Goal: Task Accomplishment & Management: Manage account settings

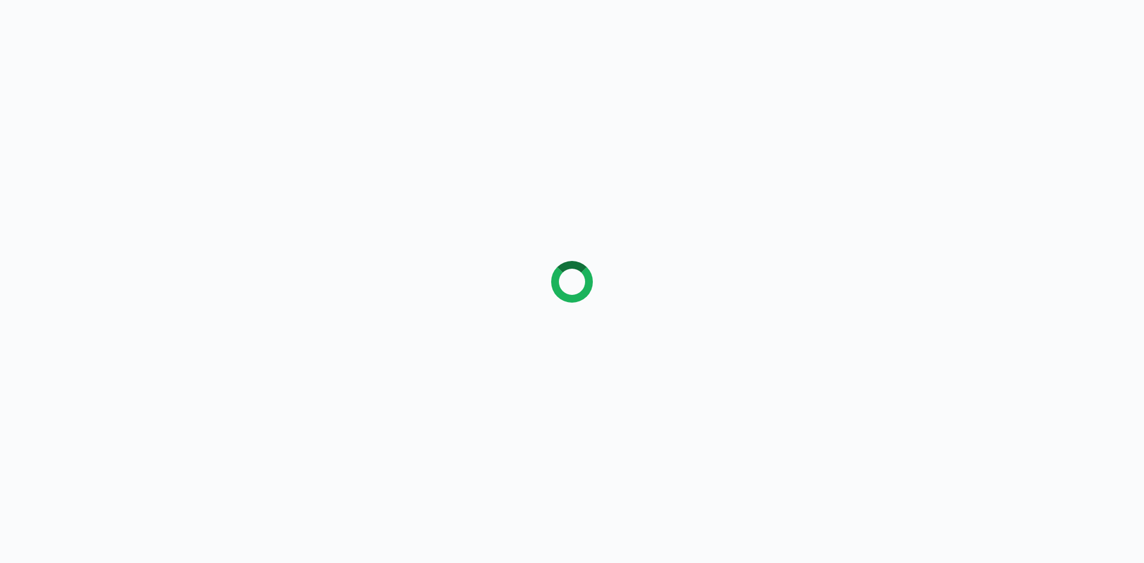
click at [170, 75] on div at bounding box center [572, 281] width 1144 height 563
click at [479, 48] on div at bounding box center [572, 281] width 1144 height 563
click at [451, 52] on div at bounding box center [572, 281] width 1144 height 563
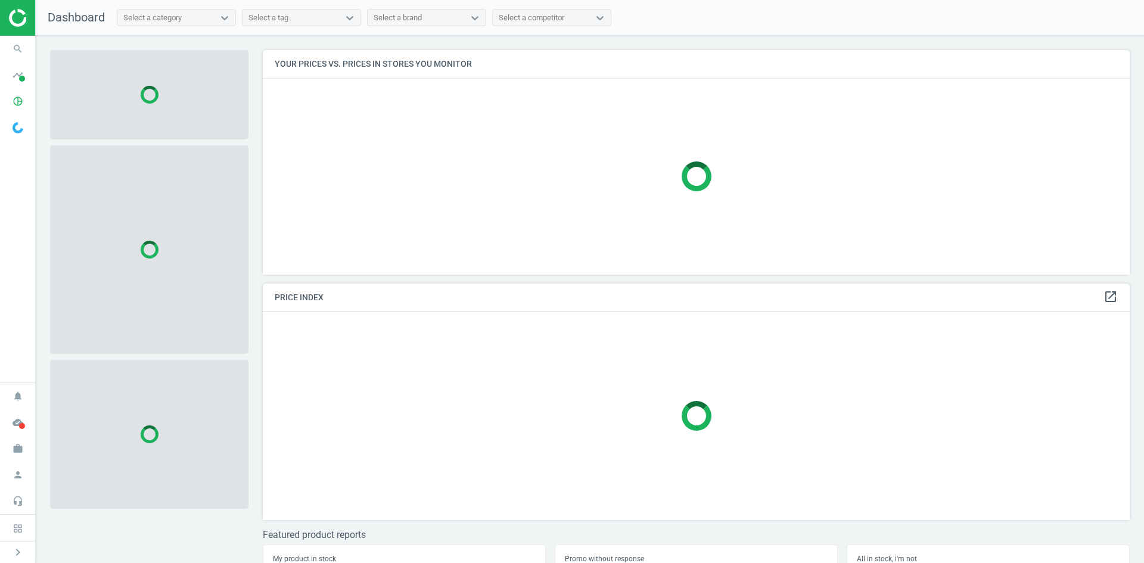
scroll to position [242, 876]
click at [29, 48] on span "search" at bounding box center [18, 49] width 36 height 26
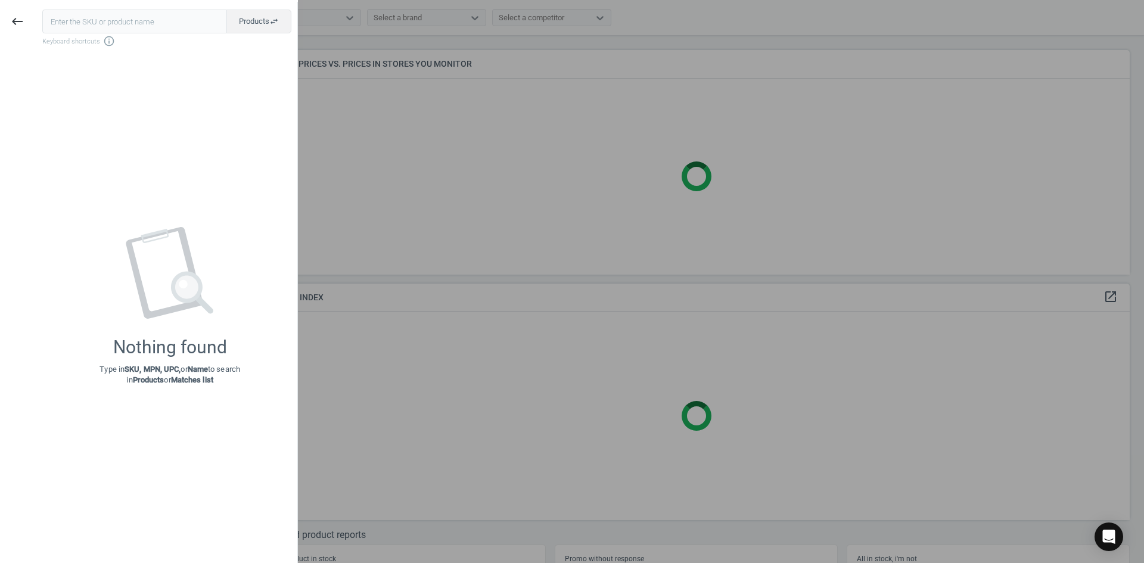
click at [75, 25] on input "text" at bounding box center [134, 22] width 185 height 24
type input "6474757"
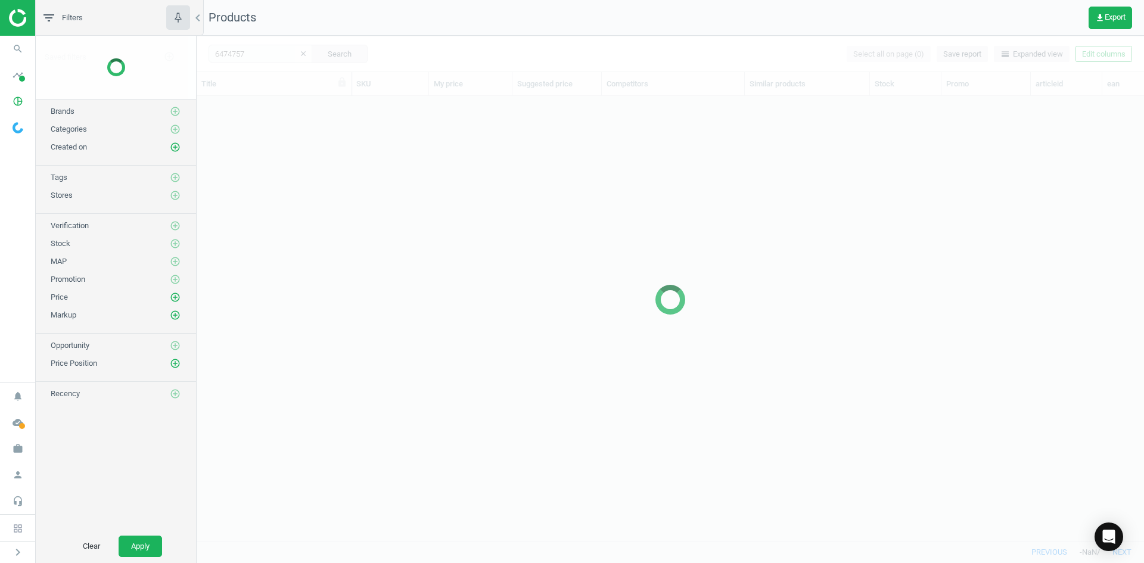
scroll to position [427, 938]
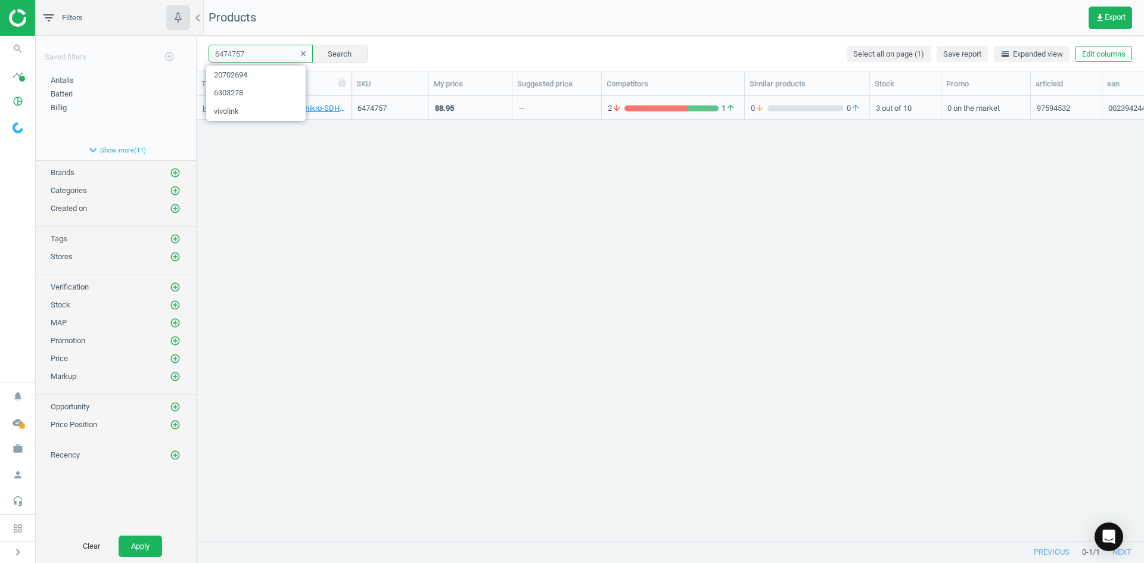
click at [257, 54] on input "6474757" at bounding box center [261, 54] width 104 height 18
click at [312, 100] on div "Hukommelseskort, Verbatim, mikro-SDHC, 32 GB, 0023942440833" at bounding box center [274, 107] width 142 height 21
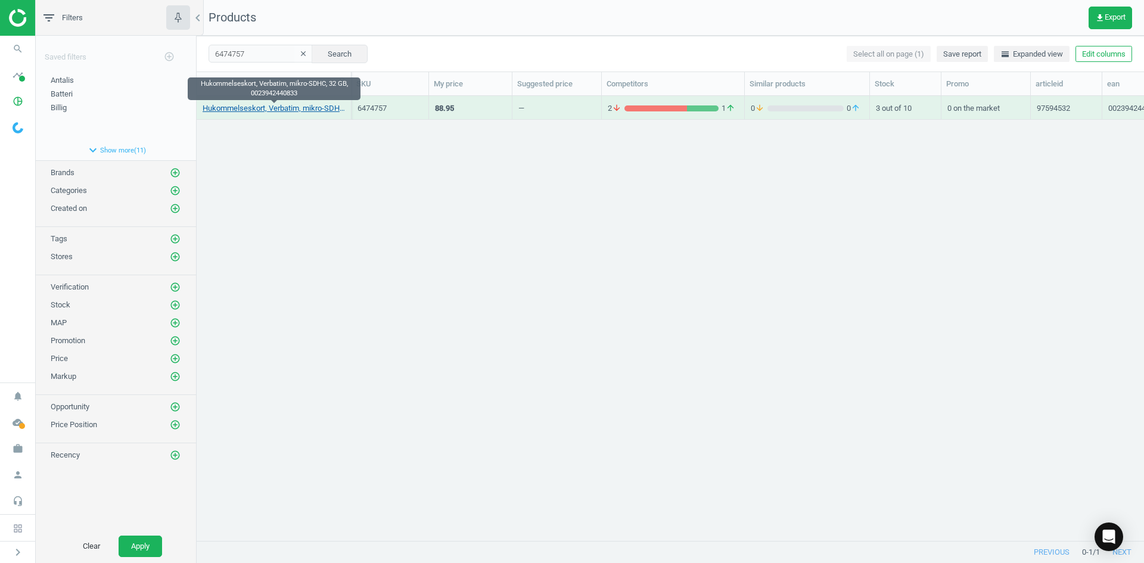
click at [317, 108] on link "Hukommelseskort, Verbatim, mikro-SDHC, 32 GB, 0023942440833" at bounding box center [274, 108] width 142 height 11
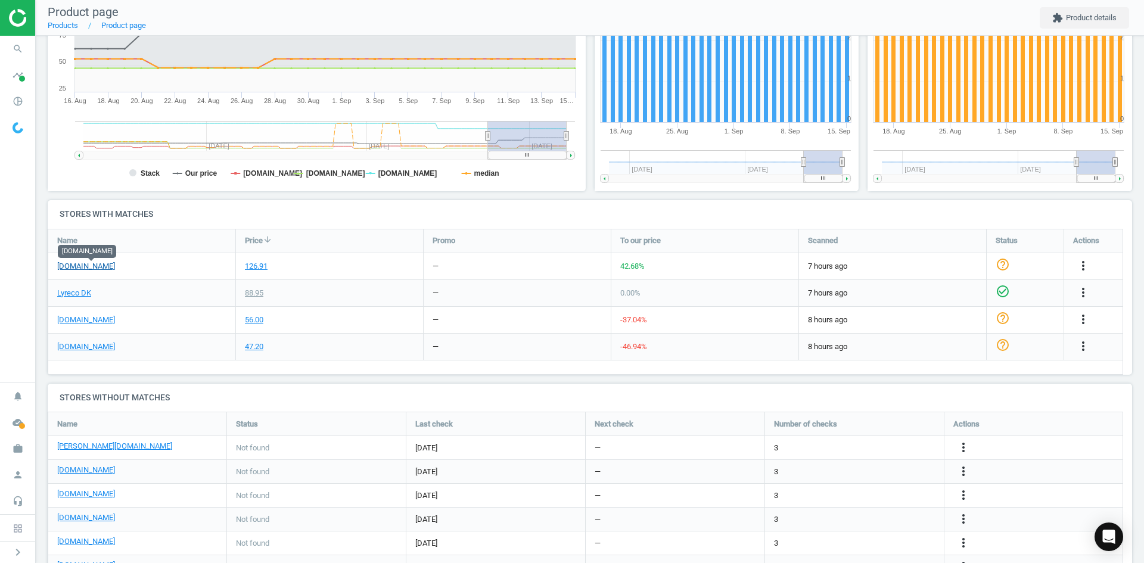
click at [99, 269] on link "[DOMAIN_NAME]" at bounding box center [86, 266] width 58 height 11
click at [70, 319] on link "[DOMAIN_NAME]" at bounding box center [86, 320] width 58 height 11
click at [92, 345] on link "[DOMAIN_NAME]" at bounding box center [86, 346] width 58 height 11
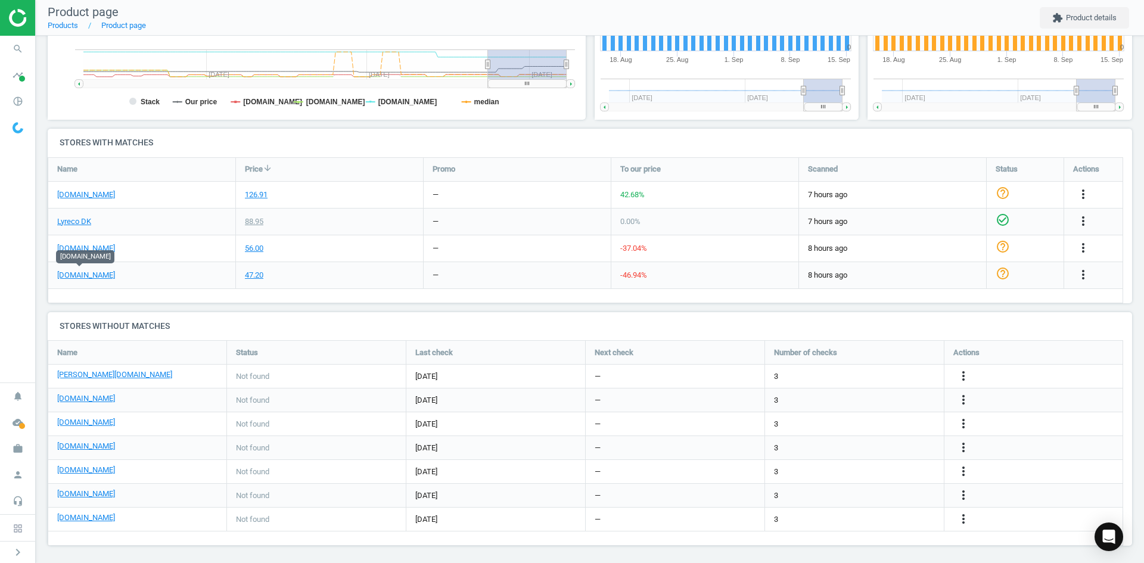
scroll to position [313, 0]
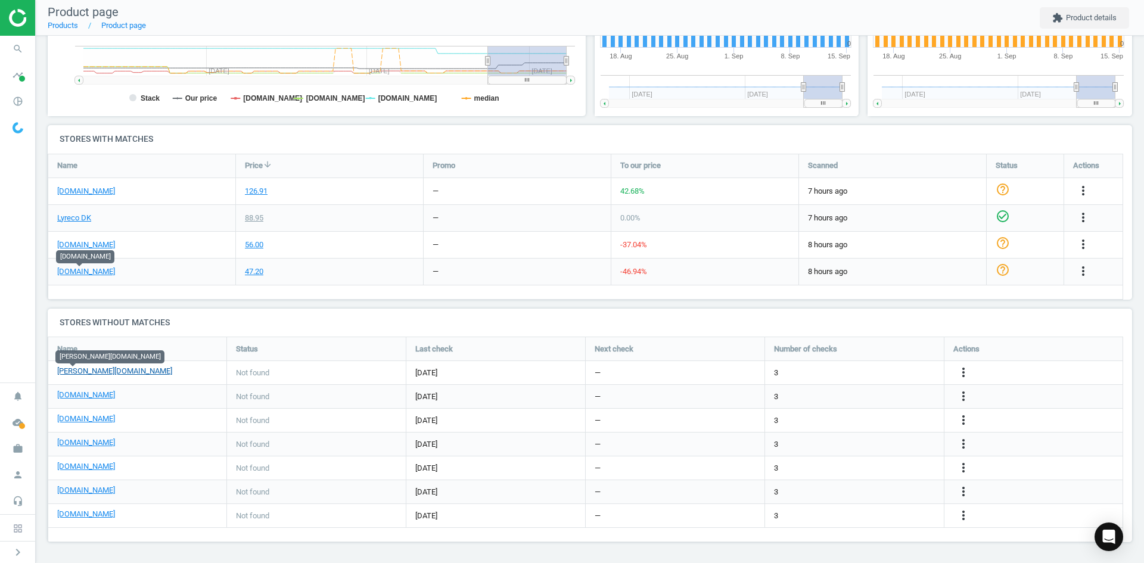
click at [57, 373] on link "[PERSON_NAME][DOMAIN_NAME]" at bounding box center [114, 371] width 115 height 11
click at [962, 372] on icon "more_vert" at bounding box center [963, 372] width 14 height 14
click at [859, 373] on link "Edit URL/product option" at bounding box center [870, 372] width 163 height 18
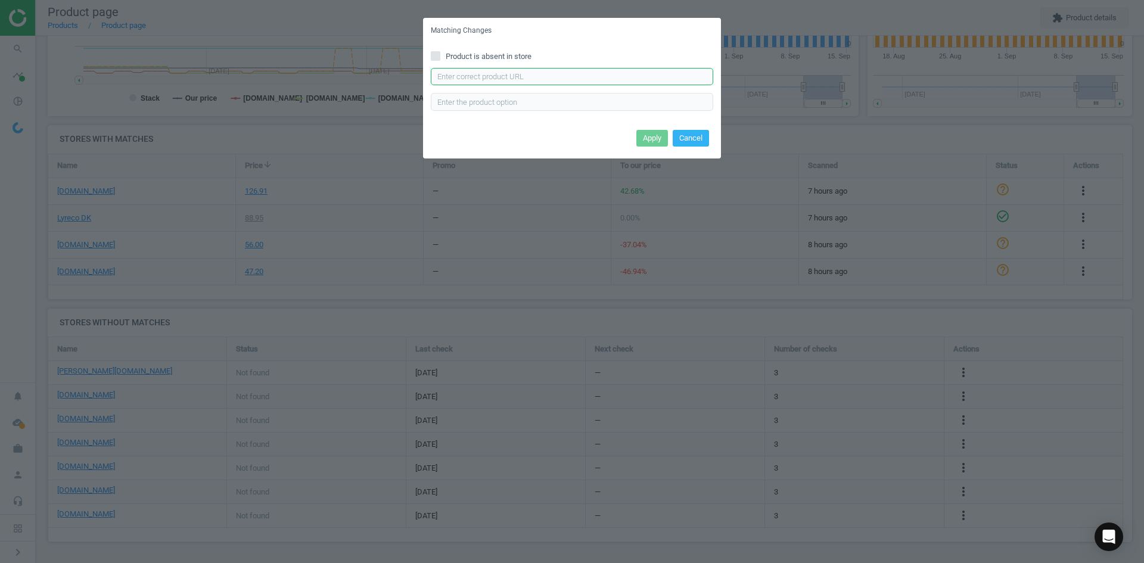
click at [517, 76] on input "text" at bounding box center [572, 77] width 282 height 18
paste input "[URL][DOMAIN_NAME][PERSON_NAME]"
type input "[URL][DOMAIN_NAME][PERSON_NAME]"
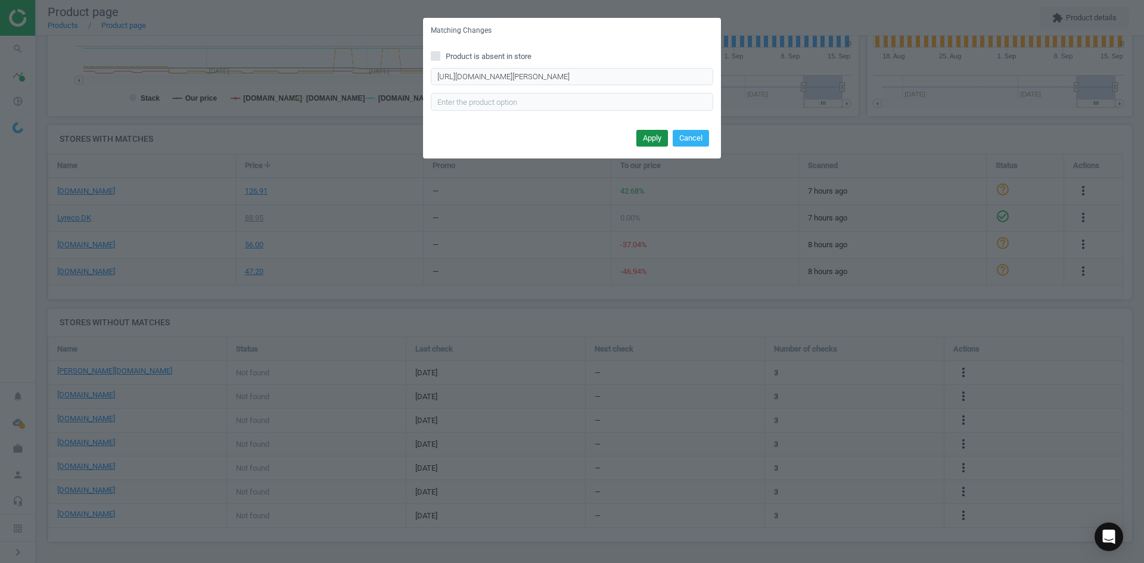
click at [646, 141] on button "Apply" at bounding box center [652, 138] width 32 height 17
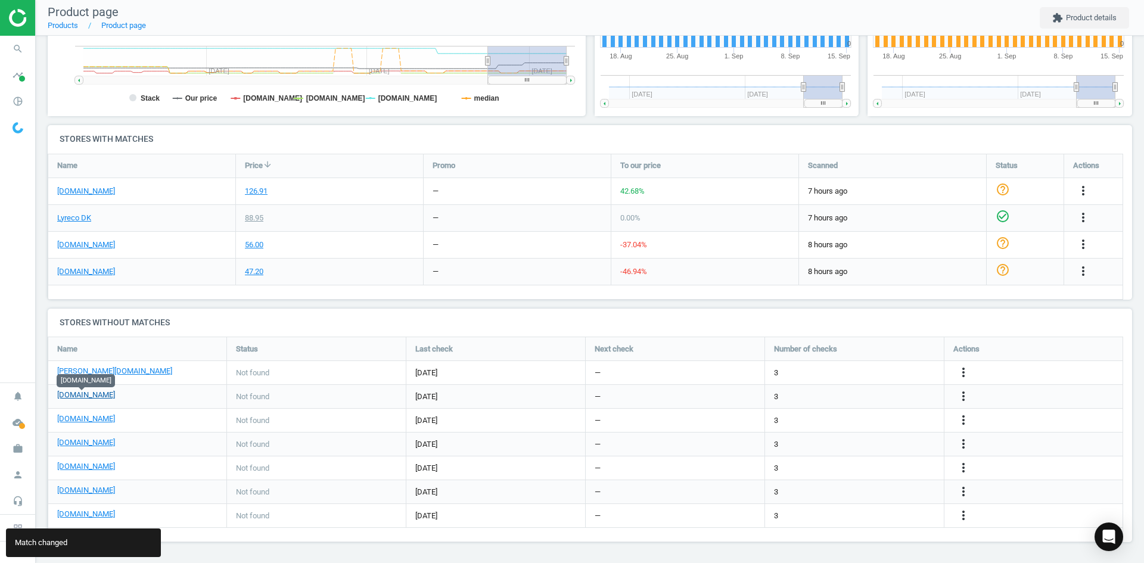
click at [99, 395] on link "[DOMAIN_NAME]" at bounding box center [86, 395] width 58 height 11
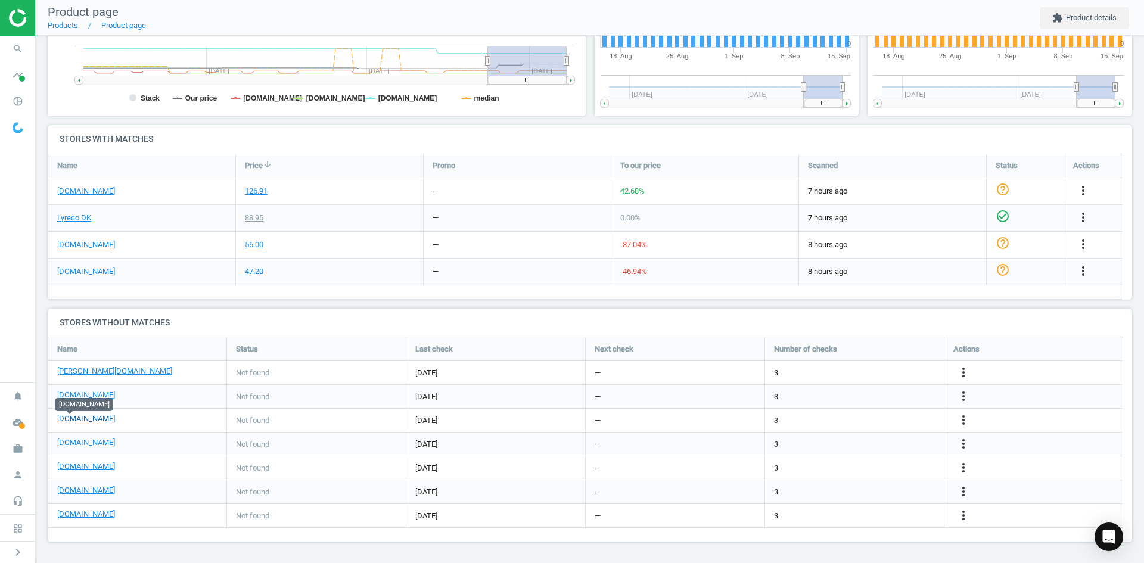
click at [79, 417] on link "[DOMAIN_NAME]" at bounding box center [86, 418] width 58 height 11
click at [86, 447] on link "[DOMAIN_NAME]" at bounding box center [86, 442] width 58 height 11
click at [103, 469] on link "[DOMAIN_NAME]" at bounding box center [86, 466] width 58 height 11
click at [77, 490] on link "[DOMAIN_NAME]" at bounding box center [86, 490] width 58 height 11
click at [957, 487] on icon "more_vert" at bounding box center [963, 491] width 14 height 14
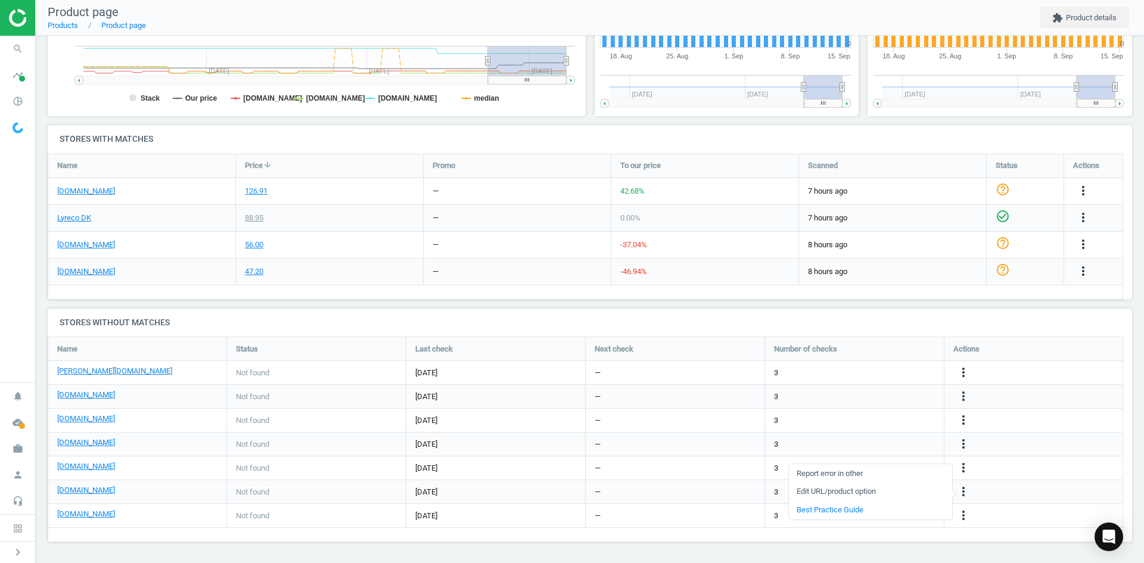
click at [879, 487] on link "Edit URL/product option" at bounding box center [870, 492] width 163 height 18
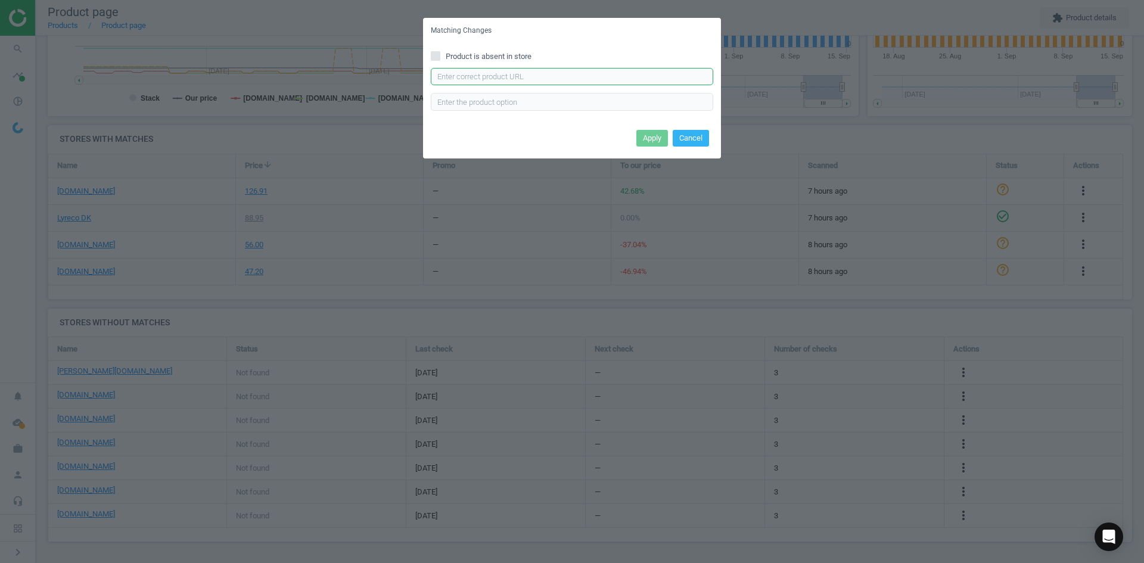
click at [528, 76] on input "text" at bounding box center [572, 77] width 282 height 18
paste input "[URL][DOMAIN_NAME]"
type input "[URL][DOMAIN_NAME]"
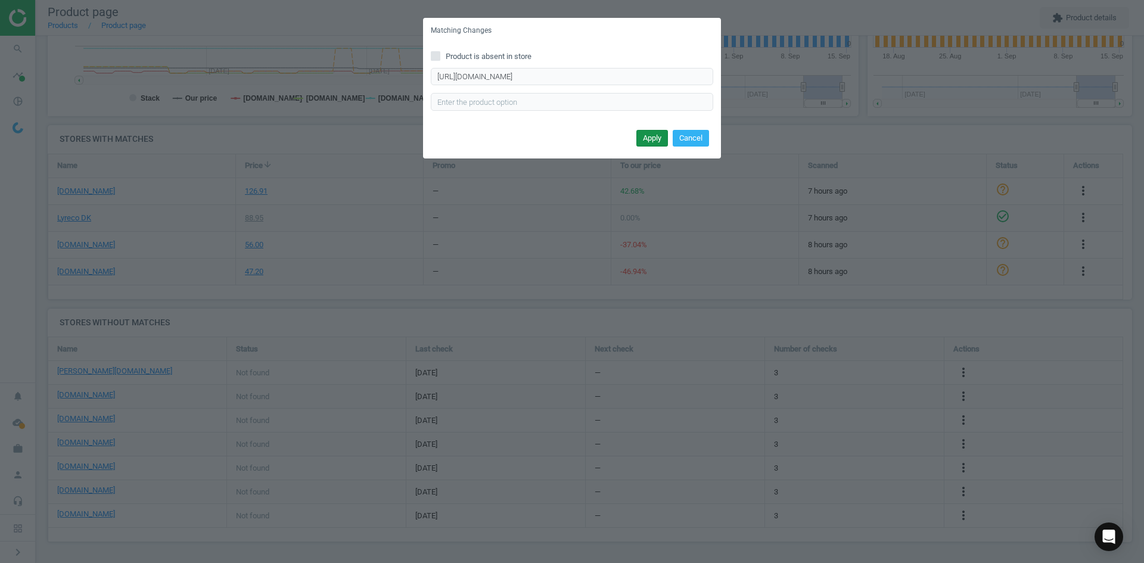
click at [647, 135] on button "Apply" at bounding box center [652, 138] width 32 height 17
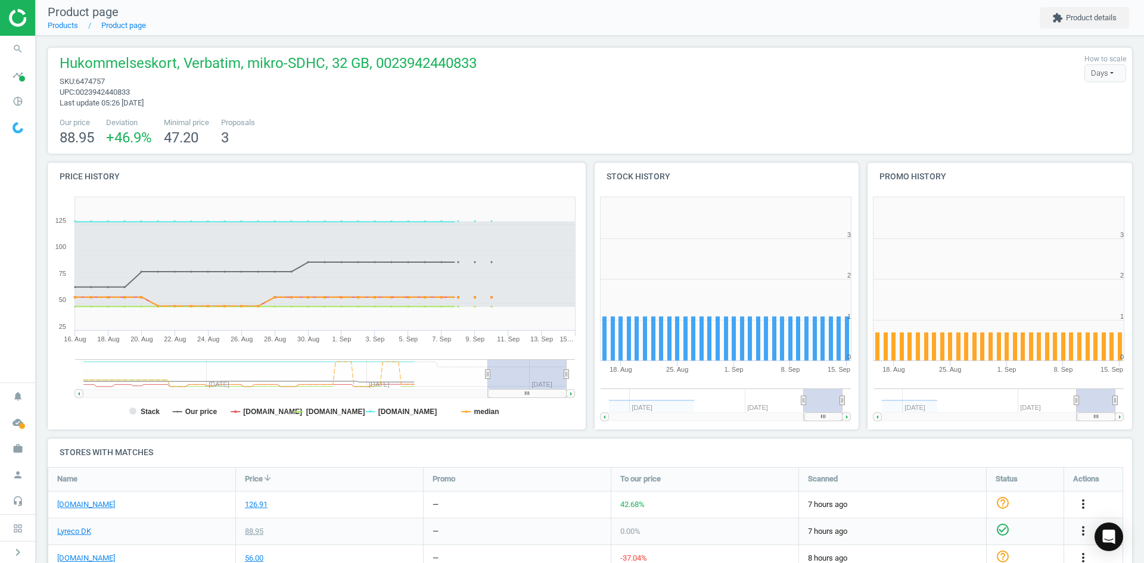
scroll to position [257, 281]
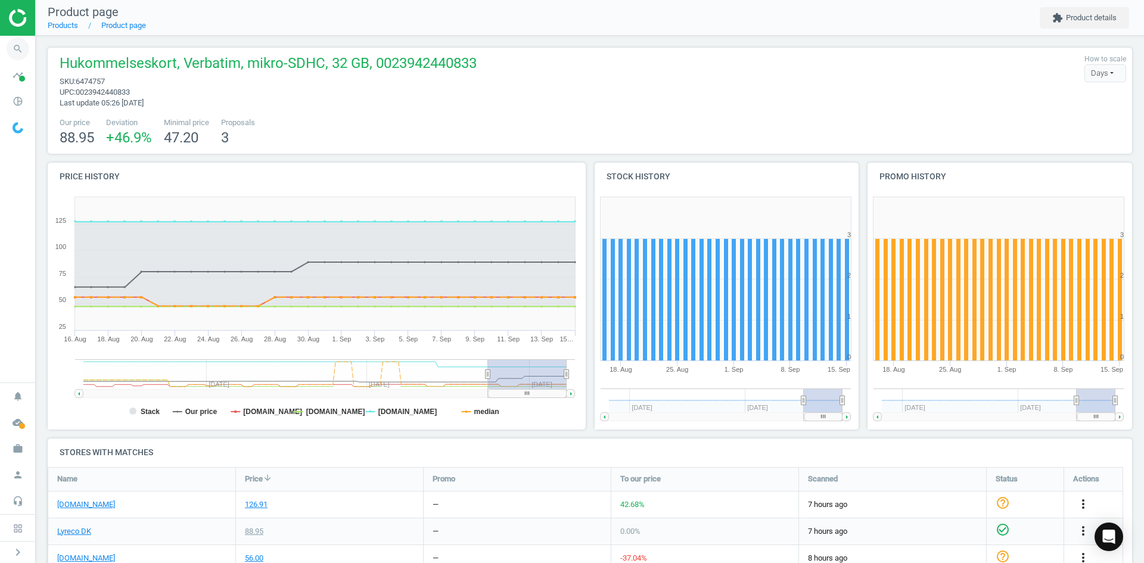
click at [20, 54] on icon "search" at bounding box center [18, 49] width 23 height 23
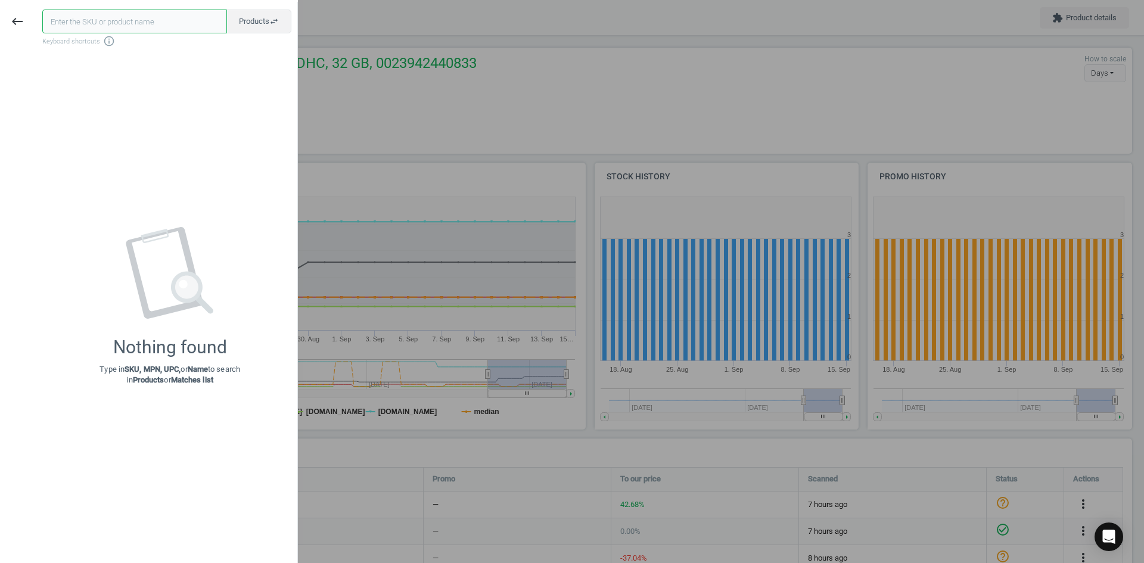
click at [92, 18] on input "text" at bounding box center [134, 22] width 185 height 24
paste input "6474768"
type input "6474768"
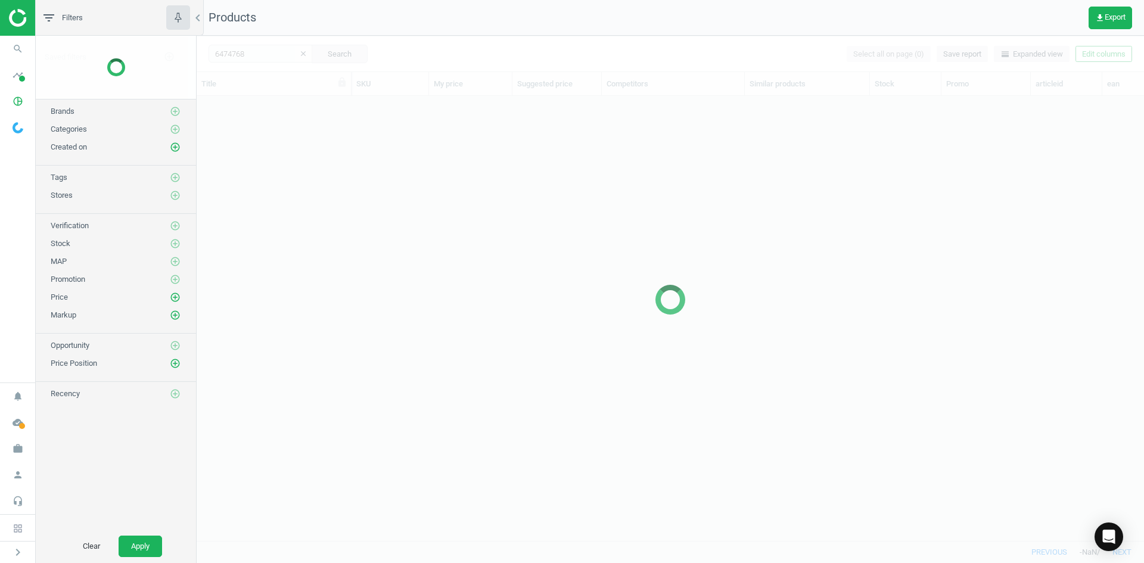
scroll to position [427, 938]
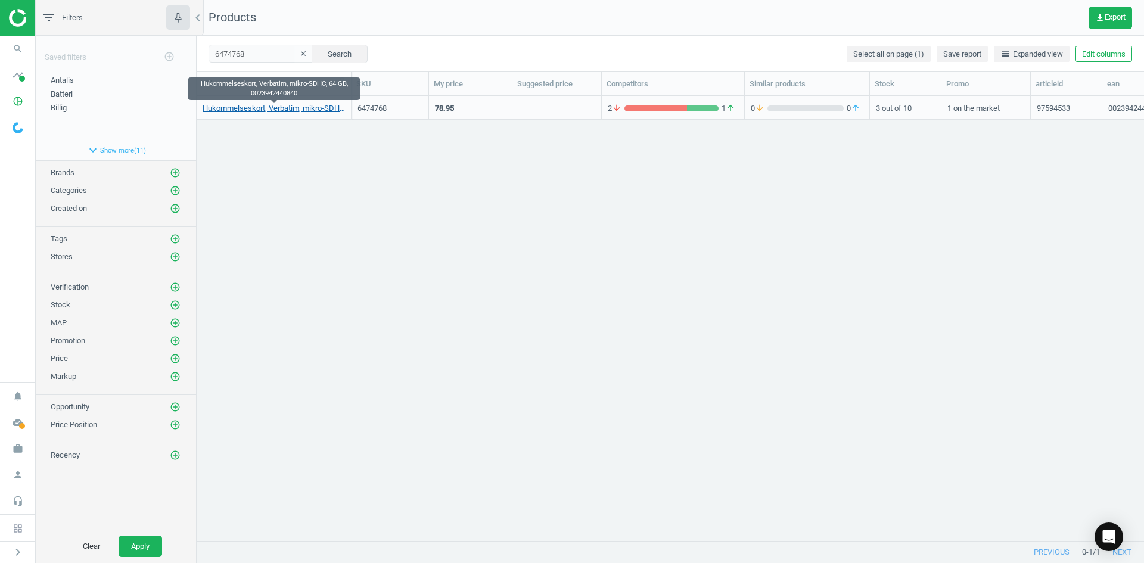
click at [242, 105] on link "Hukommelseskort, Verbatim, mikro-SDHC, 64 GB, 0023942440840" at bounding box center [274, 108] width 142 height 11
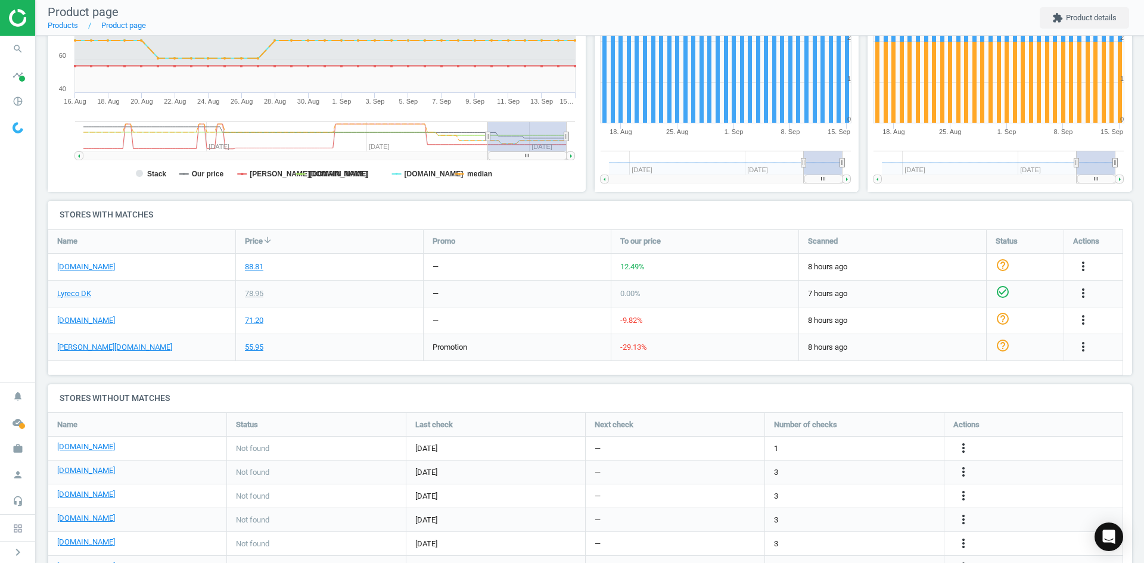
scroll to position [238, 0]
click at [110, 266] on link "[DOMAIN_NAME]" at bounding box center [86, 266] width 58 height 11
click at [82, 321] on link "[DOMAIN_NAME]" at bounding box center [86, 320] width 58 height 11
click at [62, 348] on link "[PERSON_NAME][DOMAIN_NAME]" at bounding box center [114, 346] width 115 height 11
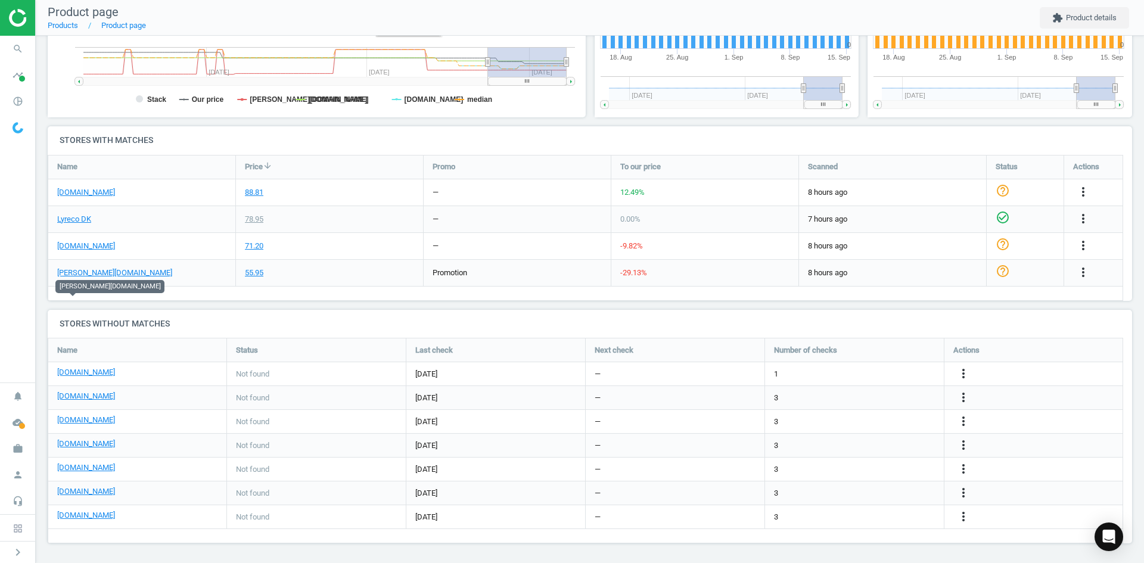
scroll to position [313, 0]
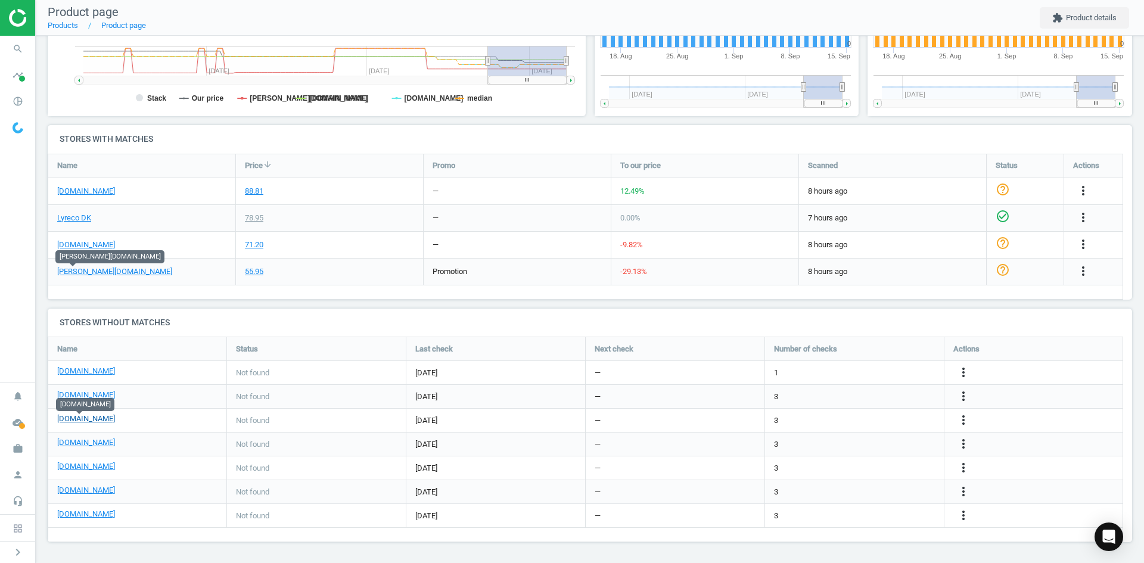
click at [86, 421] on link "[DOMAIN_NAME]" at bounding box center [86, 418] width 58 height 11
click at [962, 415] on icon "more_vert" at bounding box center [963, 420] width 14 height 14
click at [845, 418] on link "Edit URL/product option" at bounding box center [870, 420] width 163 height 18
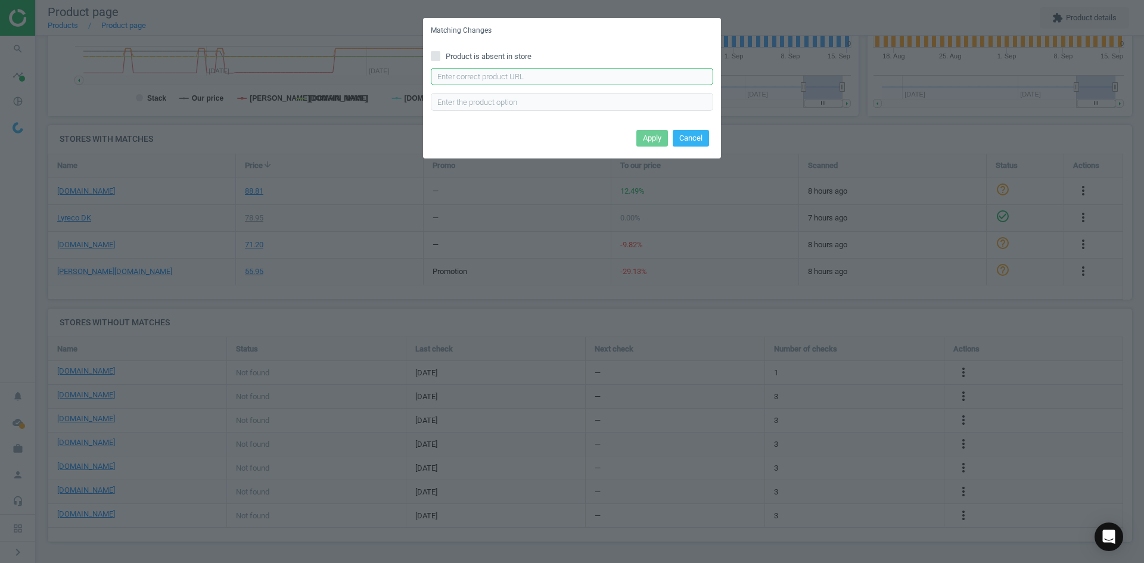
click at [500, 80] on input "text" at bounding box center [572, 77] width 282 height 18
paste input "https://www.kontorsyd.dk/da/flashhukommelse/micro-sd-card-verbatim-64gb-xc"
type input "https://www.kontorsyd.dk/da/flashhukommelse/micro-sd-card-verbatim-64gb-xc"
click at [652, 136] on button "Apply" at bounding box center [652, 138] width 32 height 17
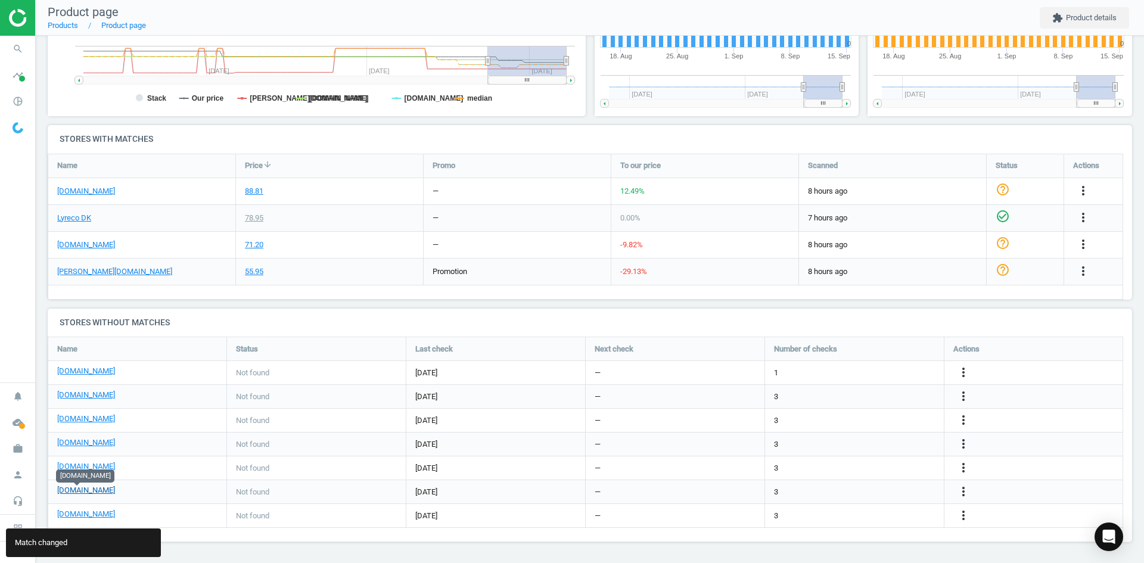
click at [83, 493] on link "[DOMAIN_NAME]" at bounding box center [86, 490] width 58 height 11
click at [963, 492] on icon "more_vert" at bounding box center [963, 491] width 14 height 14
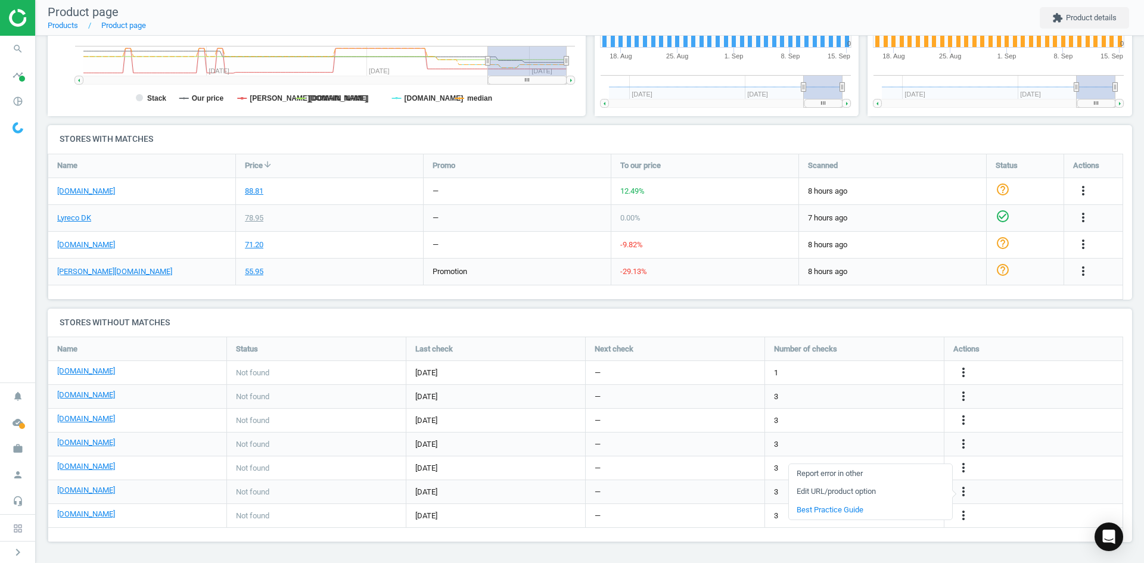
click at [862, 487] on link "Edit URL/product option" at bounding box center [870, 492] width 163 height 18
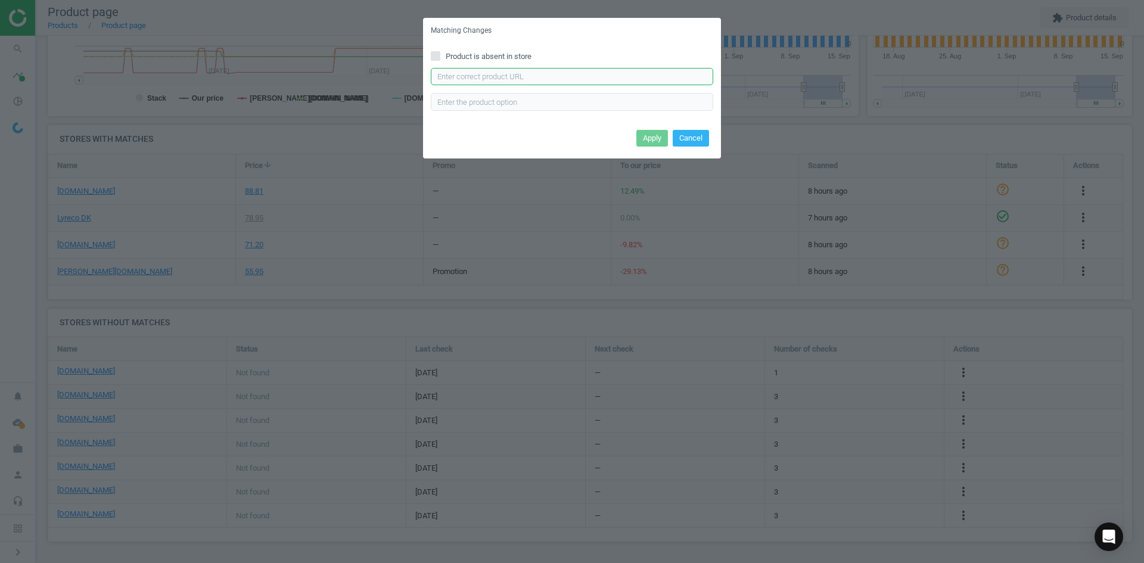
click at [518, 80] on input "text" at bounding box center [572, 77] width 282 height 18
paste input "44084"
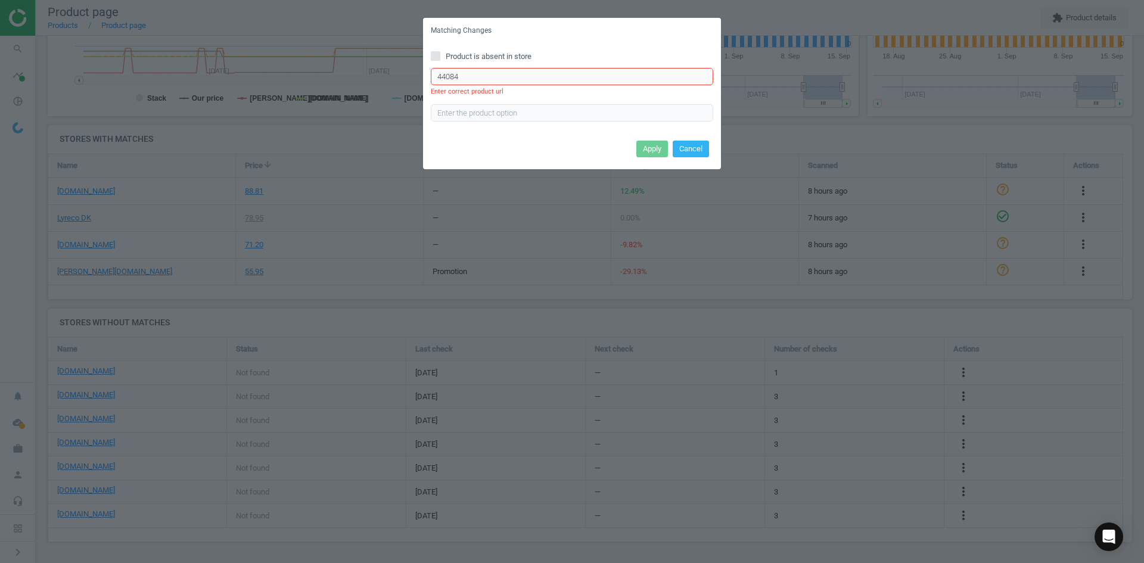
drag, startPoint x: 490, startPoint y: 79, endPoint x: 394, endPoint y: 66, distance: 96.9
click at [395, 66] on div "Matching Changes Product is absent in store 44084 Enter correct product url App…" at bounding box center [572, 281] width 1144 height 563
paste input "https://www.proshop.dk/Hukommelseskort/Verbatim-Premium-microSDSD-90MBs-64GB/32…"
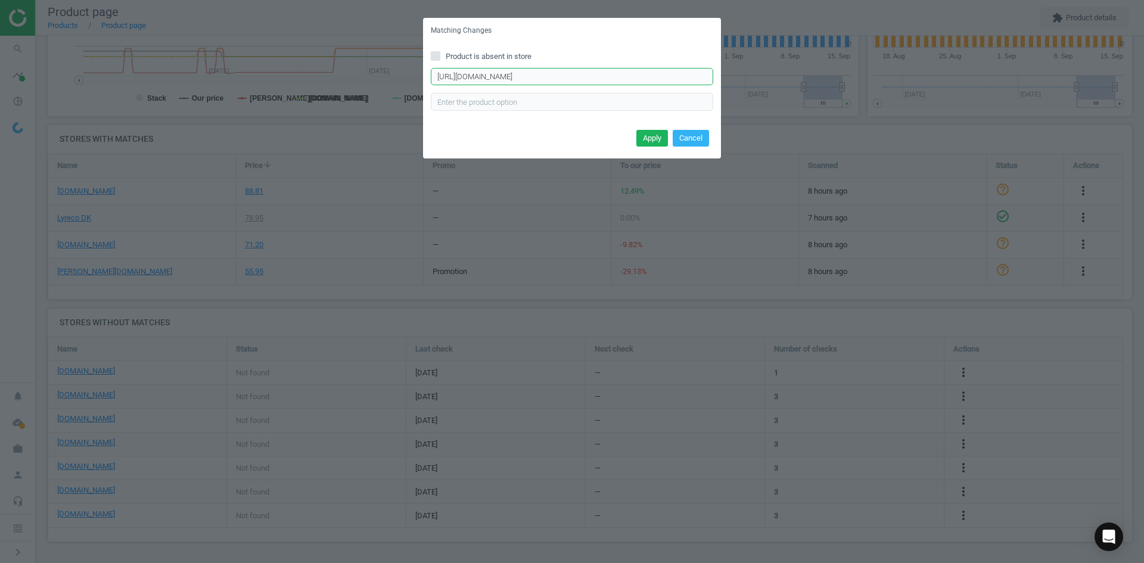
scroll to position [0, 46]
type input "https://www.proshop.dk/Hukommelseskort/Verbatim-Premium-microSDSD-90MBs-64GB/32…"
click at [645, 137] on button "Apply" at bounding box center [652, 138] width 32 height 17
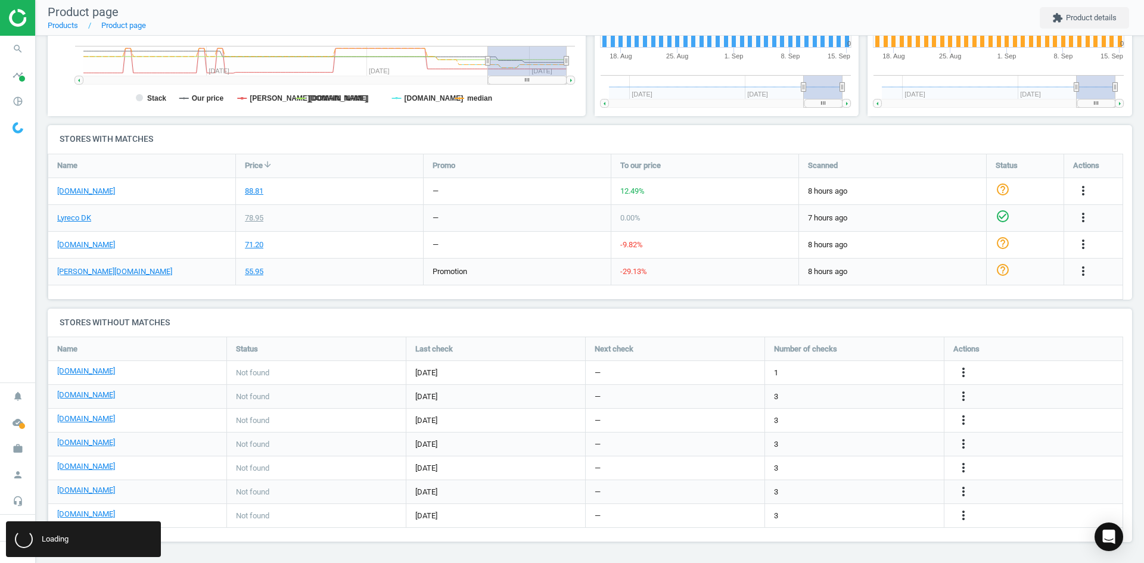
scroll to position [0, 0]
click at [101, 512] on link "[DOMAIN_NAME]" at bounding box center [86, 514] width 58 height 11
click at [20, 52] on icon "search" at bounding box center [18, 49] width 23 height 23
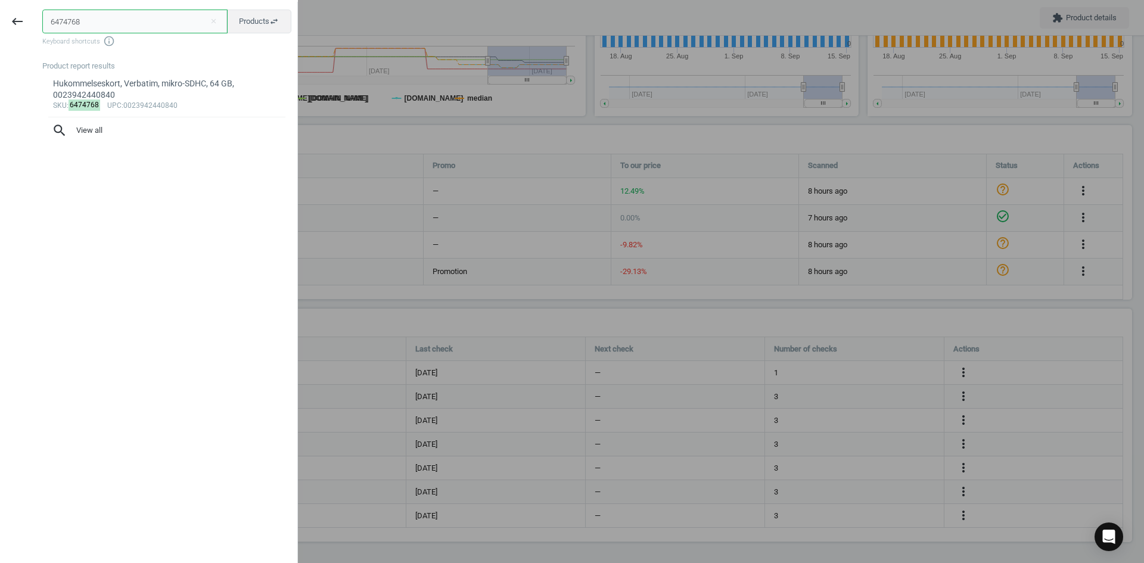
drag, startPoint x: 119, startPoint y: 27, endPoint x: -10, endPoint y: 26, distance: 128.1
click at [0, 26] on html "Group 2 Created with Sketch. ic/cloud_download/grey600 Created with Sketch. gra…" at bounding box center [572, 281] width 1144 height 563
paste input "11223425"
type input "11223425"
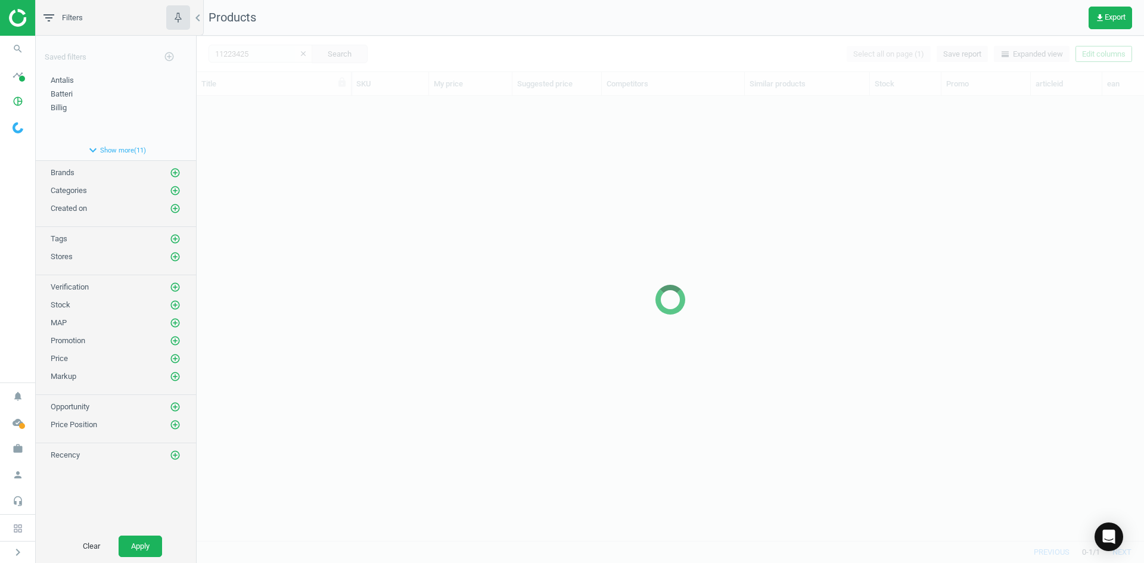
scroll to position [427, 938]
click at [427, 218] on div at bounding box center [670, 299] width 947 height 527
click at [369, 245] on div at bounding box center [670, 299] width 947 height 527
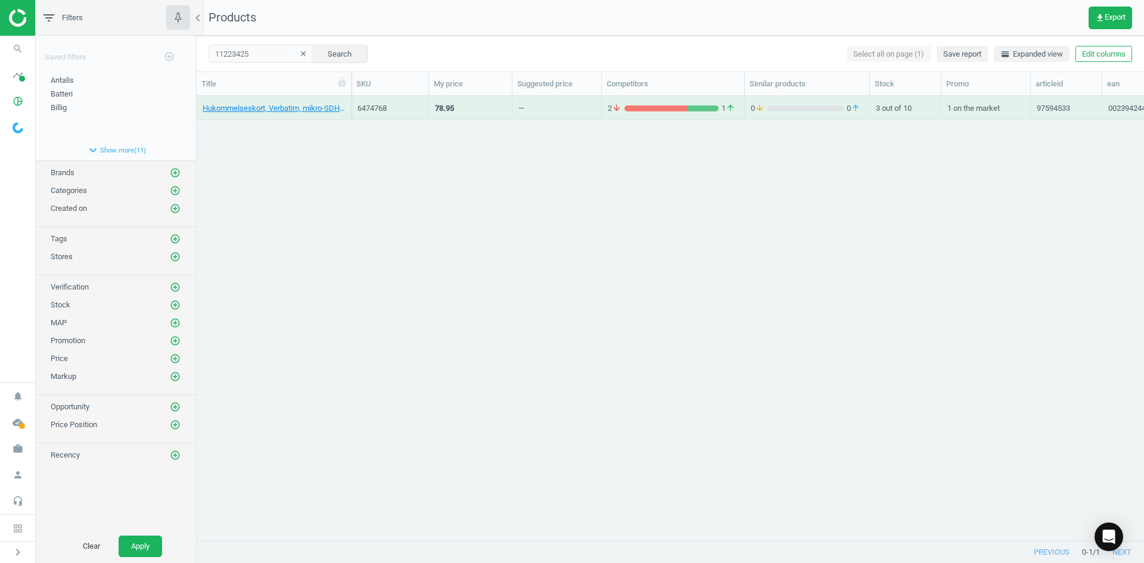
click at [369, 245] on div "Hukommelseskort, Verbatim, mikro-SDHC, 64 GB, 0023942440840 6474768 78.95 — 2 a…" at bounding box center [670, 314] width 947 height 436
drag, startPoint x: 358, startPoint y: 194, endPoint x: 346, endPoint y: 154, distance: 41.1
click at [356, 189] on div "Hukommelseskort, Verbatim, mikro-SDXC, 128 GB, 0023942440857 11223425 185.00 — …" at bounding box center [670, 314] width 947 height 436
click at [322, 110] on link "Hukommelseskort, Verbatim, mikro-SDXC, 128 GB, 0023942440857" at bounding box center [274, 108] width 142 height 11
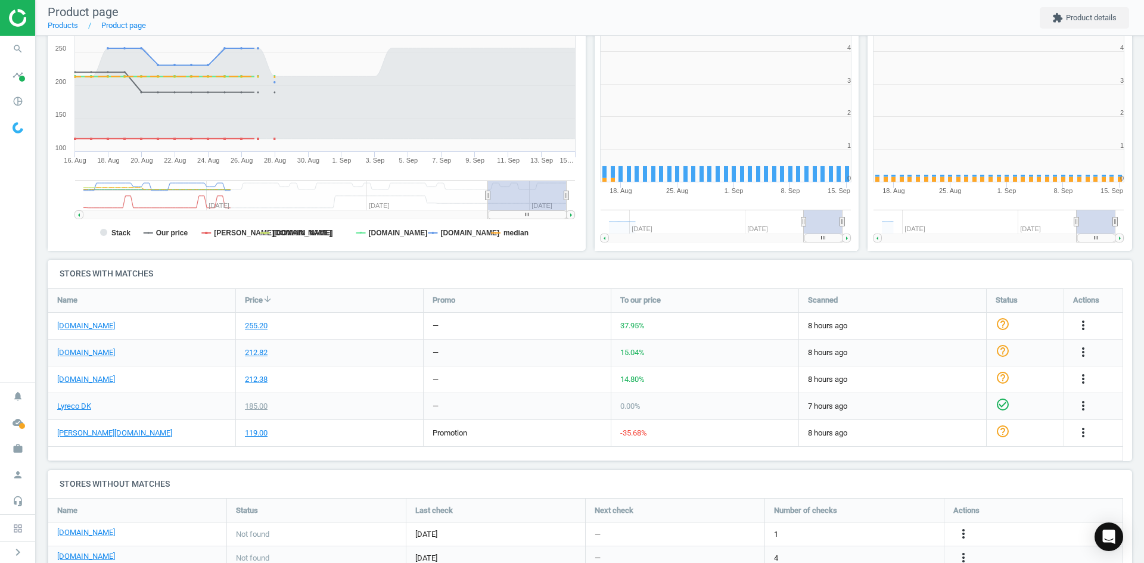
scroll to position [257, 281]
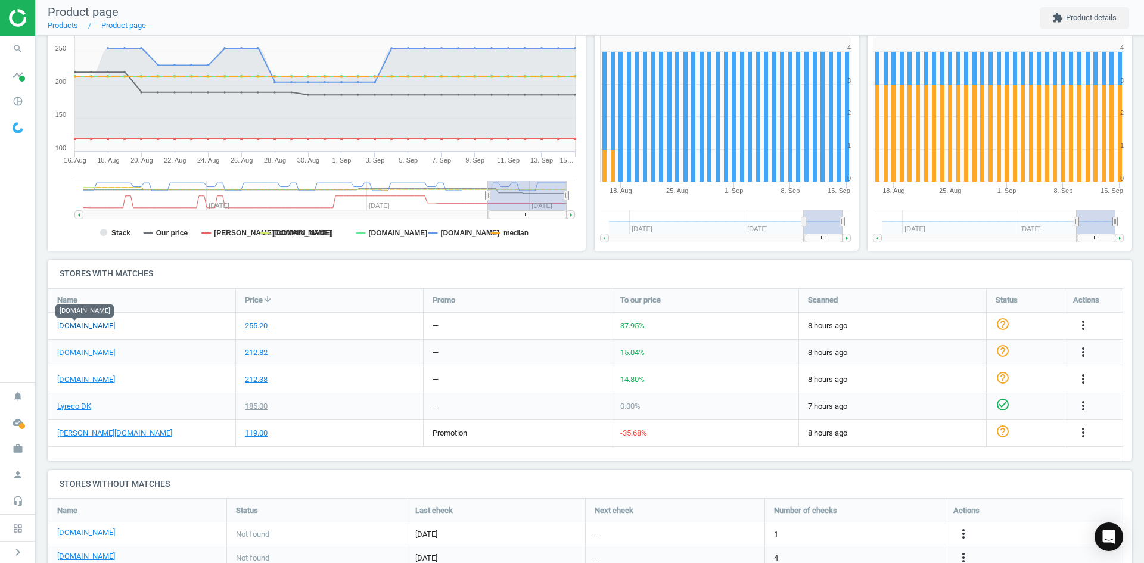
click at [73, 326] on link "[DOMAIN_NAME]" at bounding box center [86, 326] width 58 height 11
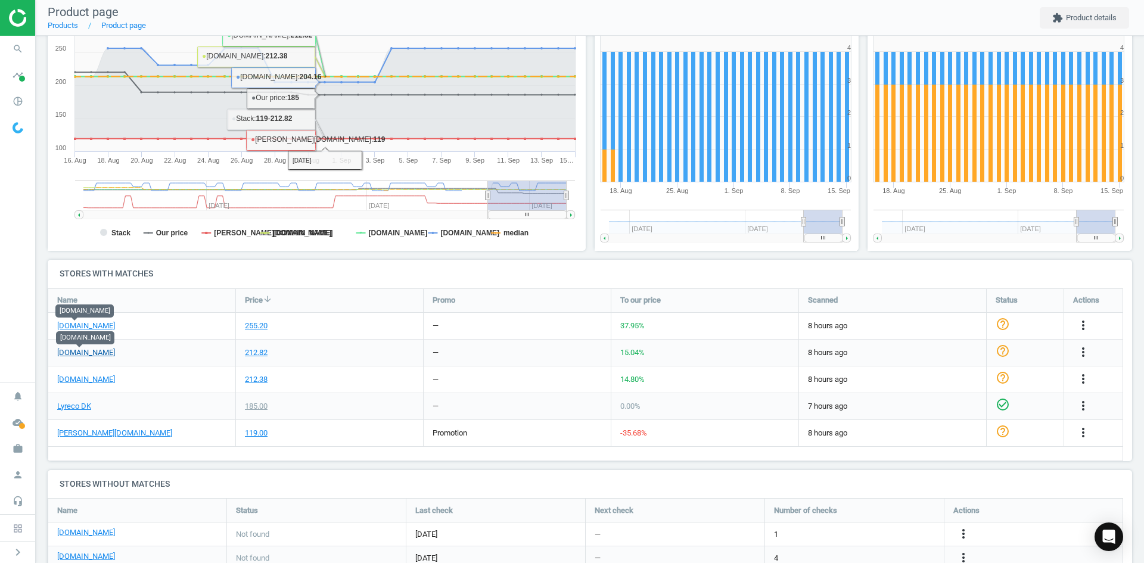
click at [96, 353] on link "[DOMAIN_NAME]" at bounding box center [86, 352] width 58 height 11
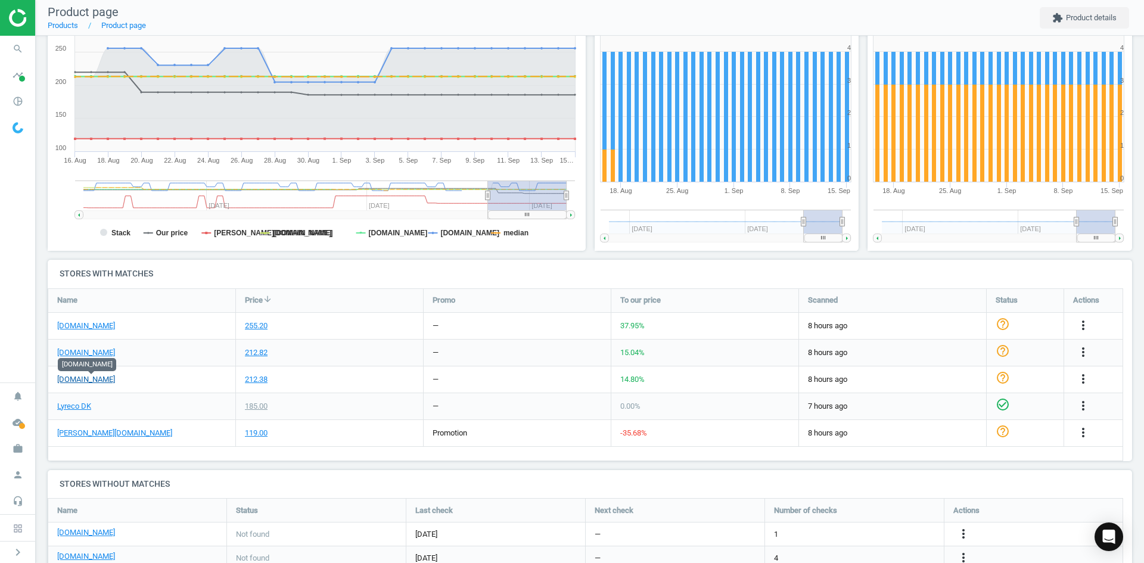
click at [111, 377] on link "[DOMAIN_NAME]" at bounding box center [86, 379] width 58 height 11
click at [70, 434] on link "[PERSON_NAME][DOMAIN_NAME]" at bounding box center [114, 433] width 115 height 11
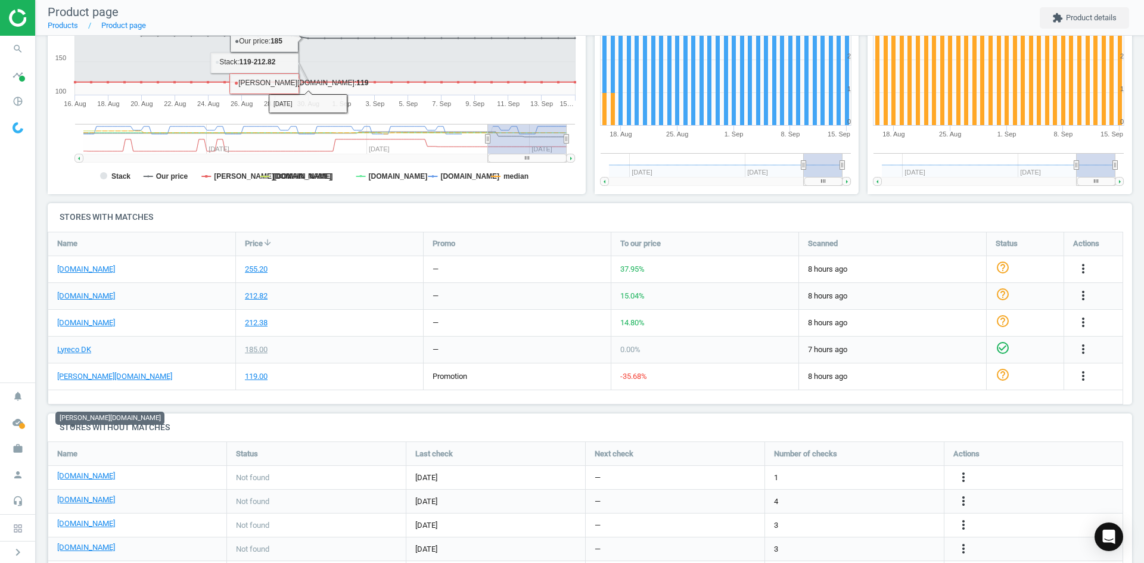
scroll to position [316, 0]
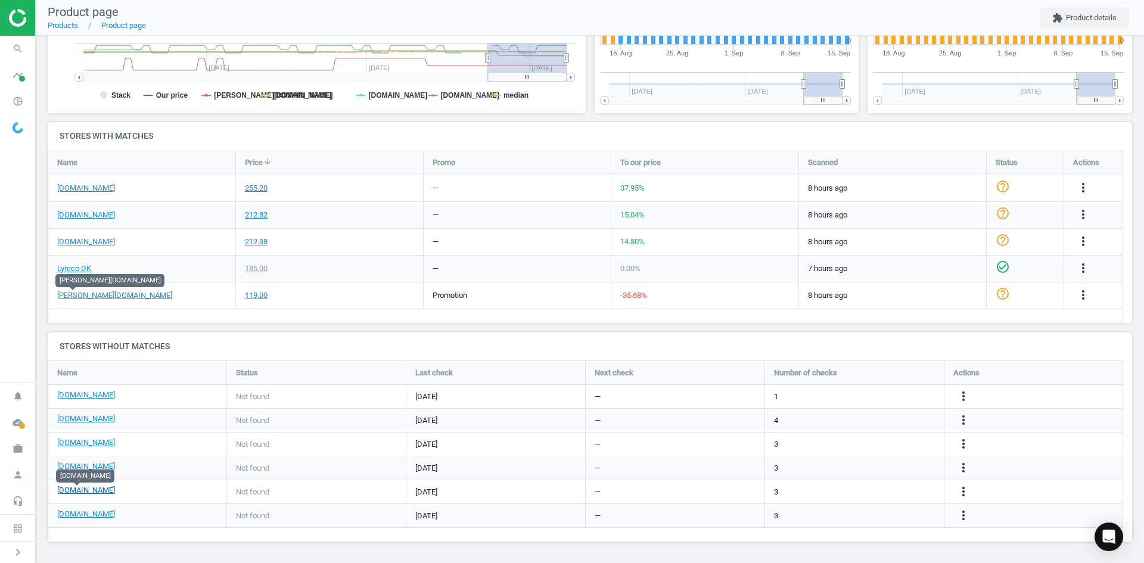
click at [79, 493] on link "[DOMAIN_NAME]" at bounding box center [86, 490] width 58 height 11
click at [966, 494] on icon "more_vert" at bounding box center [963, 491] width 14 height 14
click at [866, 490] on link "Edit URL/product option" at bounding box center [870, 492] width 163 height 18
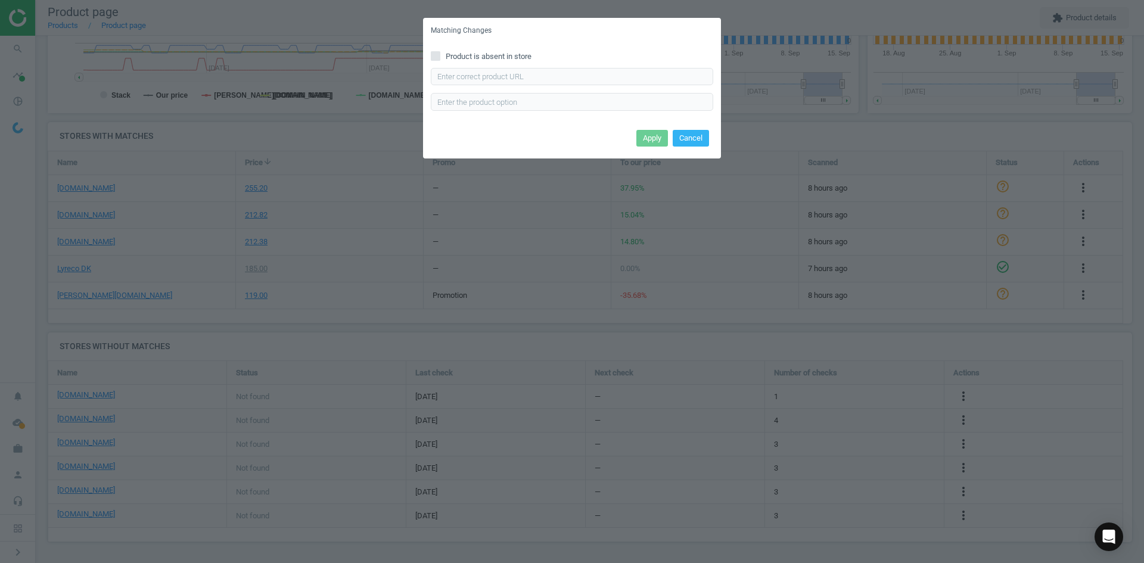
click at [563, 66] on div "Product is absent in store Enter correct product url" at bounding box center [572, 84] width 298 height 83
click at [560, 71] on input "text" at bounding box center [572, 77] width 282 height 18
paste input "https://www.proshop.dk/Hukommelseskort/Verbatim-Premium-microSDSD-90MBs-128GB/2…"
type input "https://www.proshop.dk/Hukommelseskort/Verbatim-Premium-microSDSD-90MBs-128GB/2…"
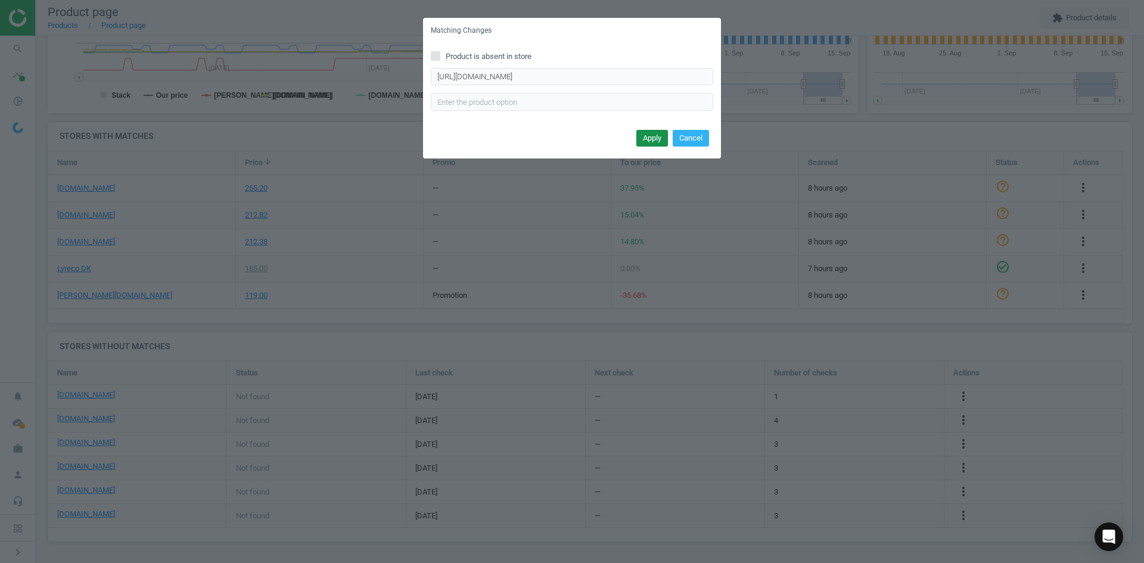
click at [655, 136] on button "Apply" at bounding box center [652, 138] width 32 height 17
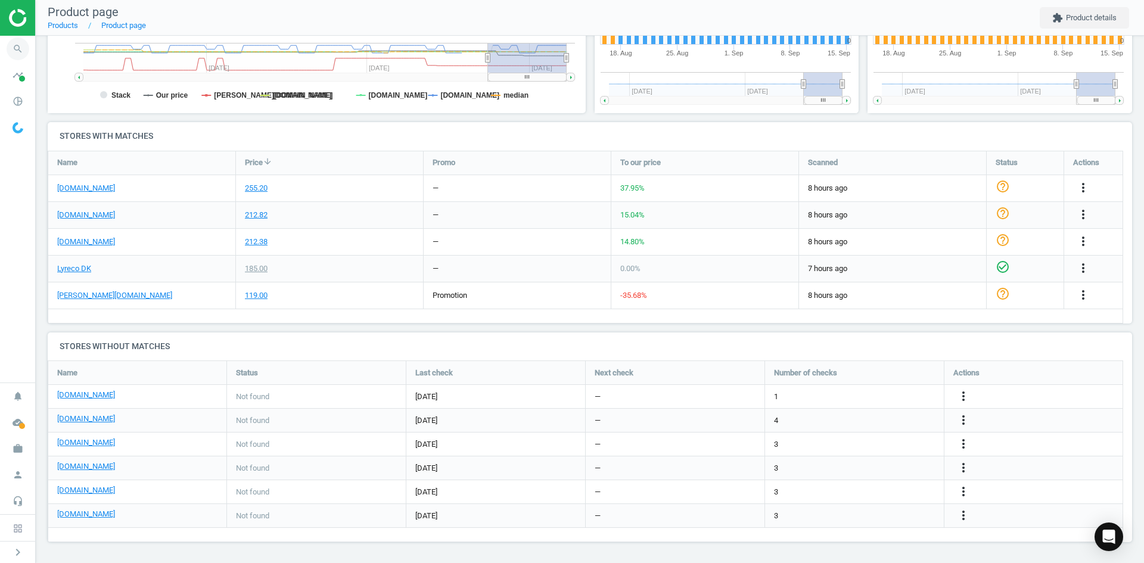
click at [24, 45] on icon "search" at bounding box center [18, 49] width 23 height 23
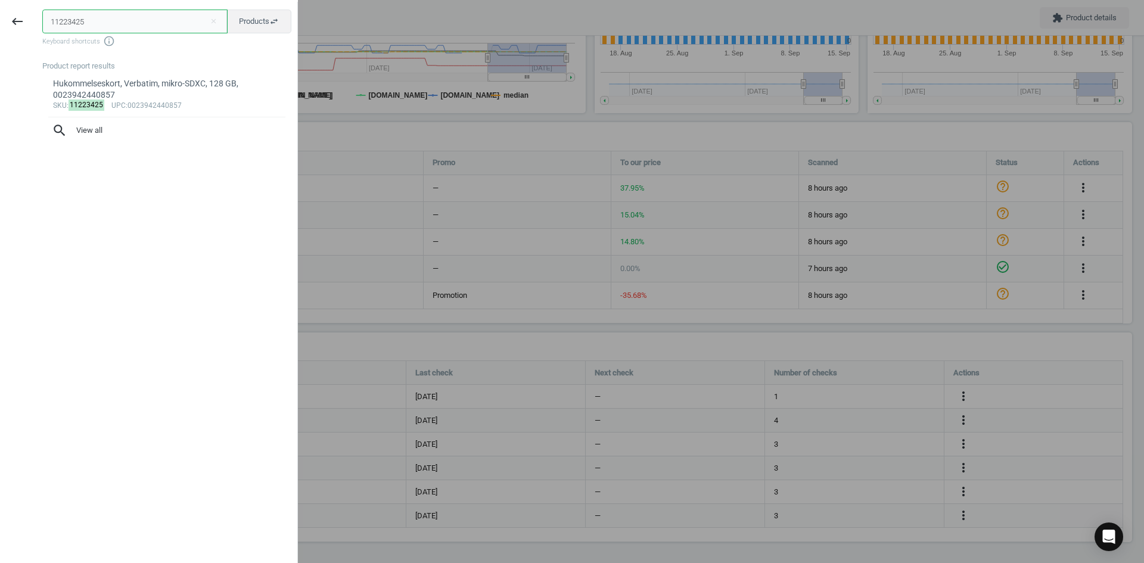
drag, startPoint x: 90, startPoint y: 13, endPoint x: 2, endPoint y: 13, distance: 88.2
click at [4, 13] on div "keyboard_backspace 11223425 close Products swap_horiz Keyboard shortcuts info_o…" at bounding box center [149, 283] width 298 height 563
paste input "6474757"
type input "6474757"
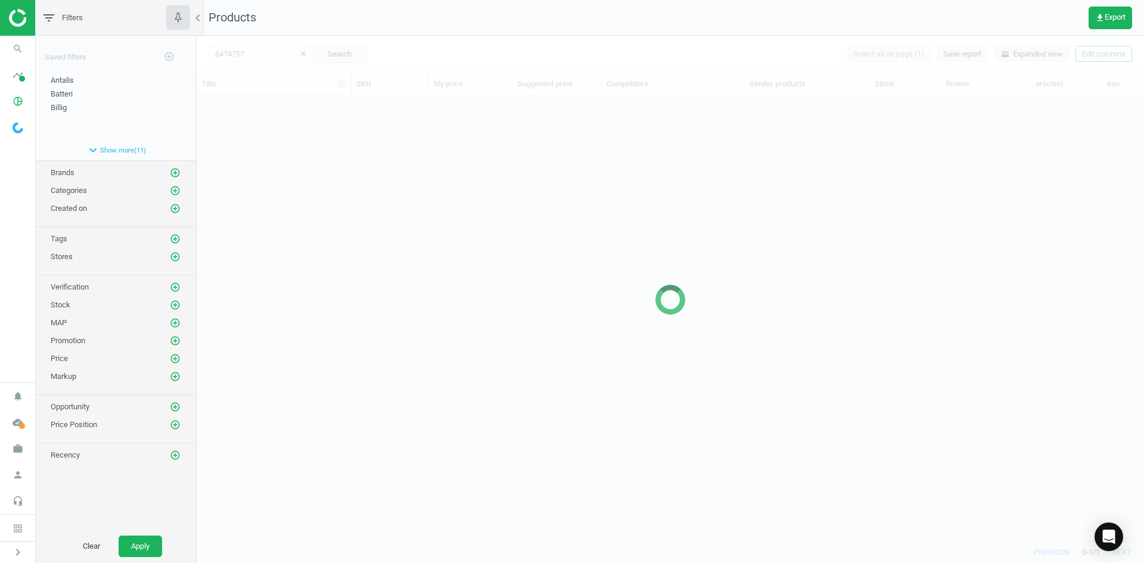
scroll to position [427, 938]
click at [408, 247] on div at bounding box center [670, 299] width 947 height 527
click at [349, 165] on div at bounding box center [670, 299] width 947 height 527
click at [298, 144] on div at bounding box center [670, 299] width 947 height 527
click at [295, 135] on div at bounding box center [670, 299] width 947 height 527
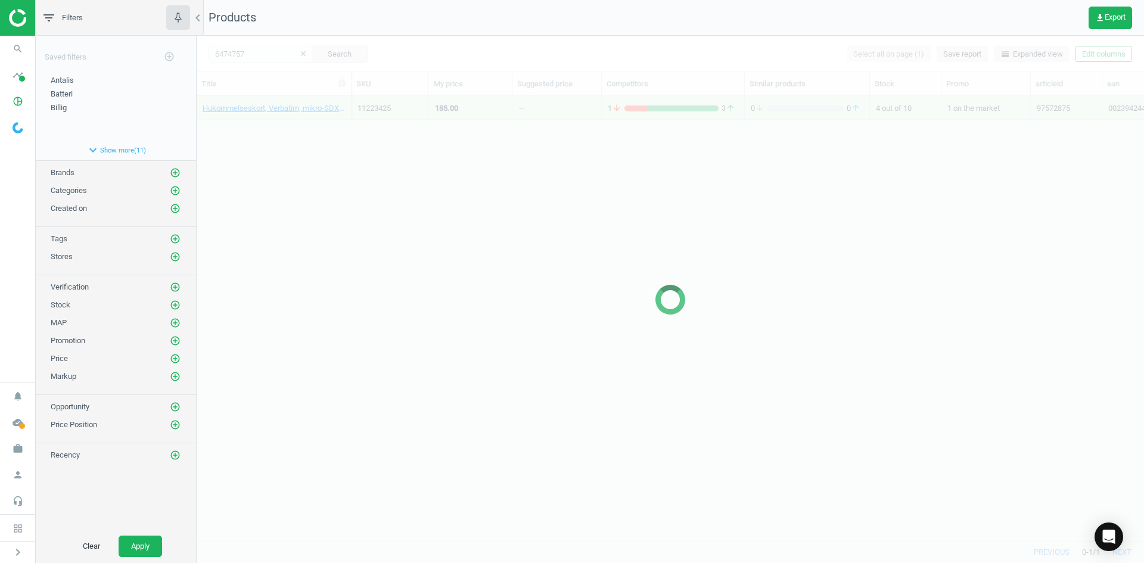
click at [295, 135] on div at bounding box center [670, 299] width 947 height 527
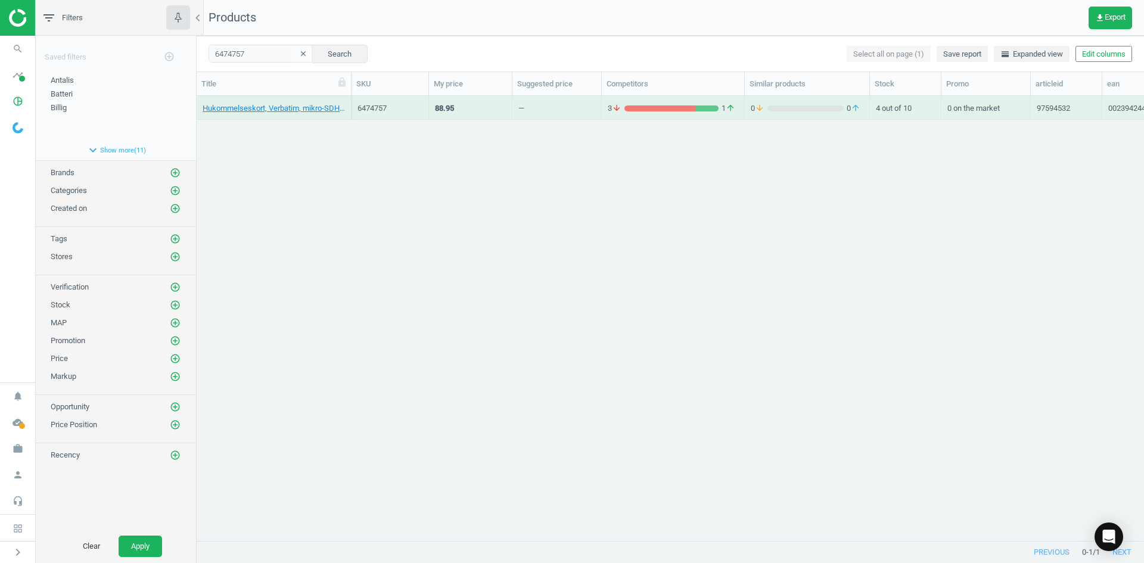
click at [295, 135] on div "Hukommelseskort, Verbatim, mikro-SDHC, 32 GB, 0023942440833 6474757 88.95 — 3 a…" at bounding box center [670, 314] width 947 height 436
click at [288, 109] on link "Hukommelseskort, Verbatim, mikro-SDHC, 32 GB, 0023942440833" at bounding box center [274, 108] width 142 height 11
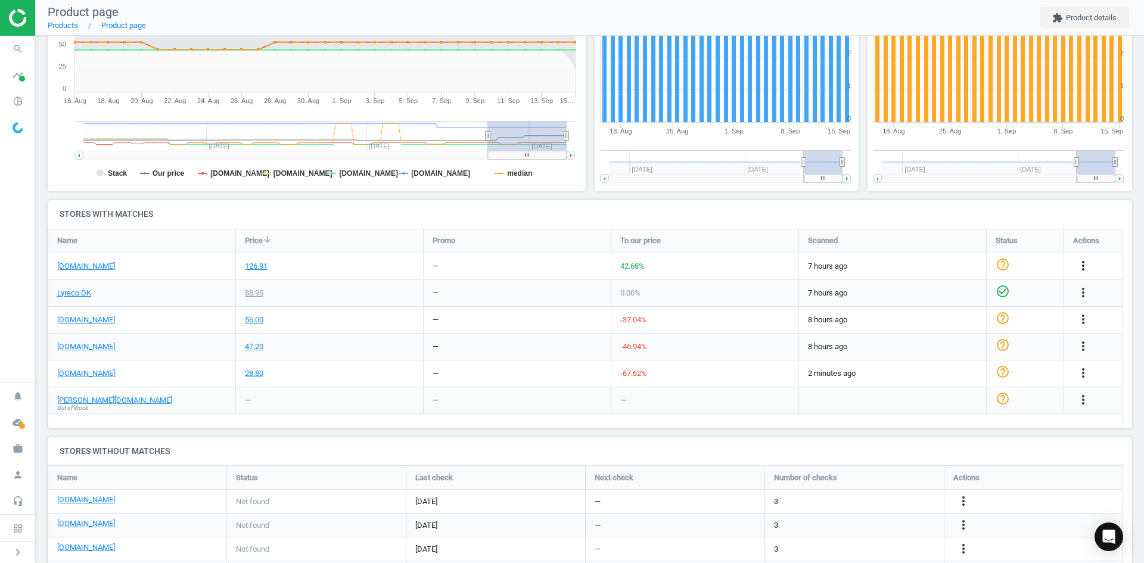
click at [1084, 266] on icon "more_vert" at bounding box center [1083, 266] width 14 height 14
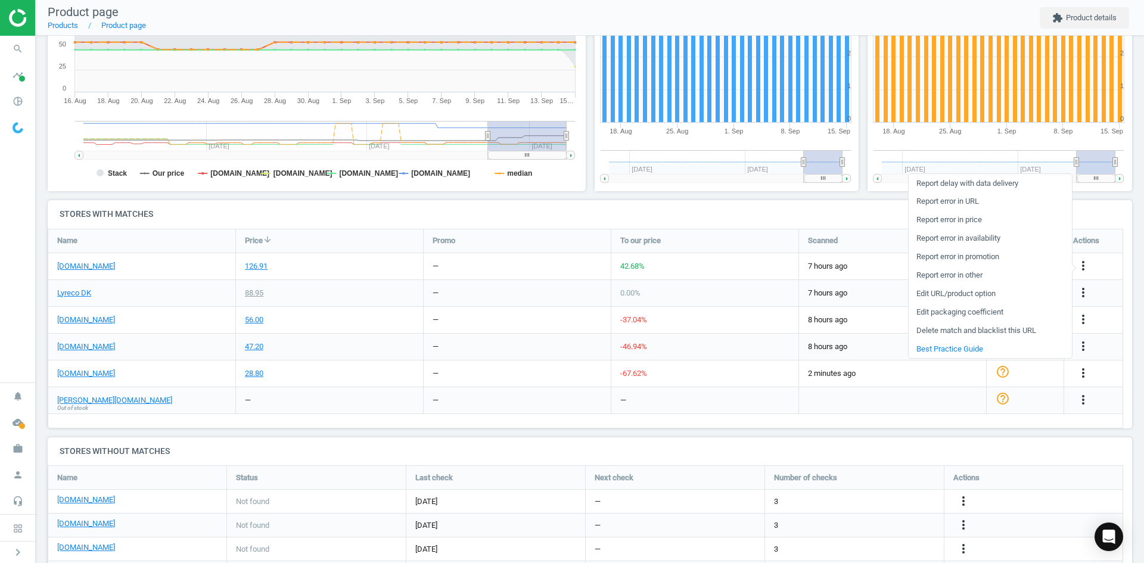
click at [976, 331] on link "Delete match and blacklist this URL" at bounding box center [990, 331] width 163 height 18
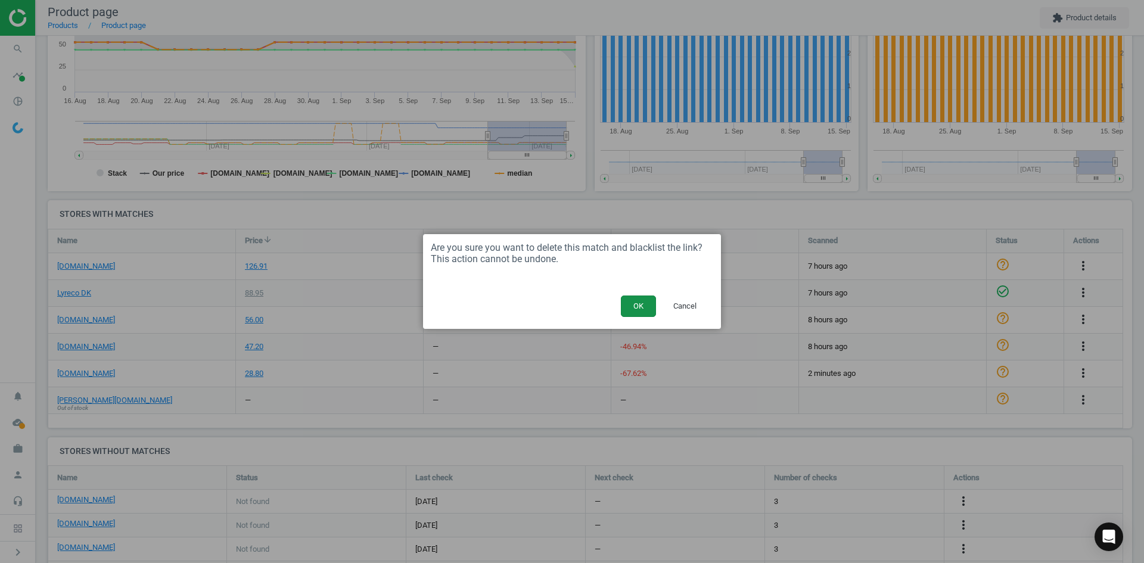
click at [640, 304] on button "OK" at bounding box center [638, 306] width 35 height 21
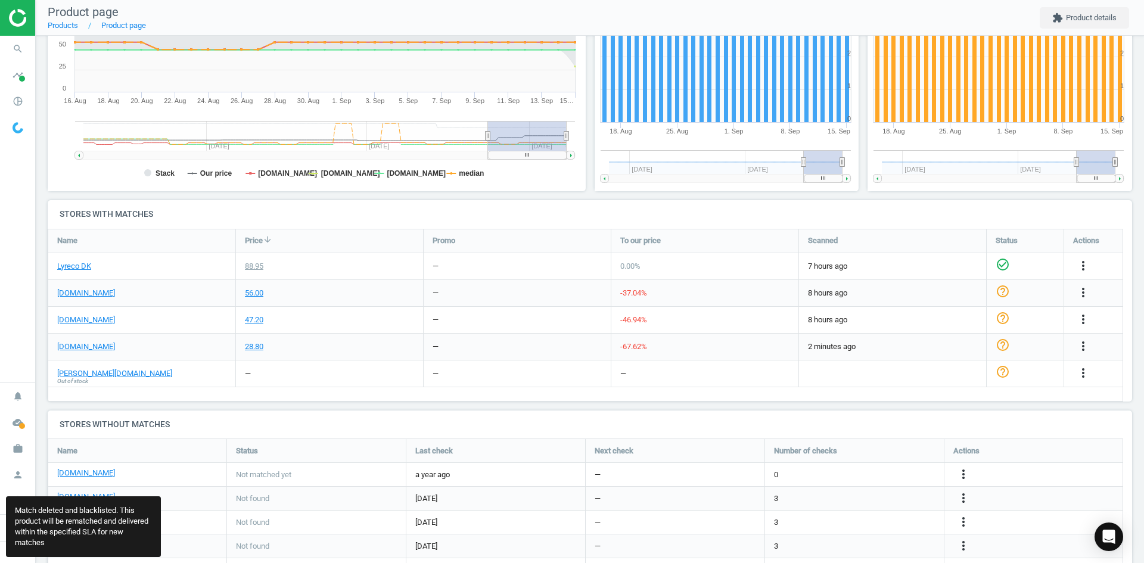
scroll to position [200, 1094]
